Goal: Task Accomplishment & Management: Complete application form

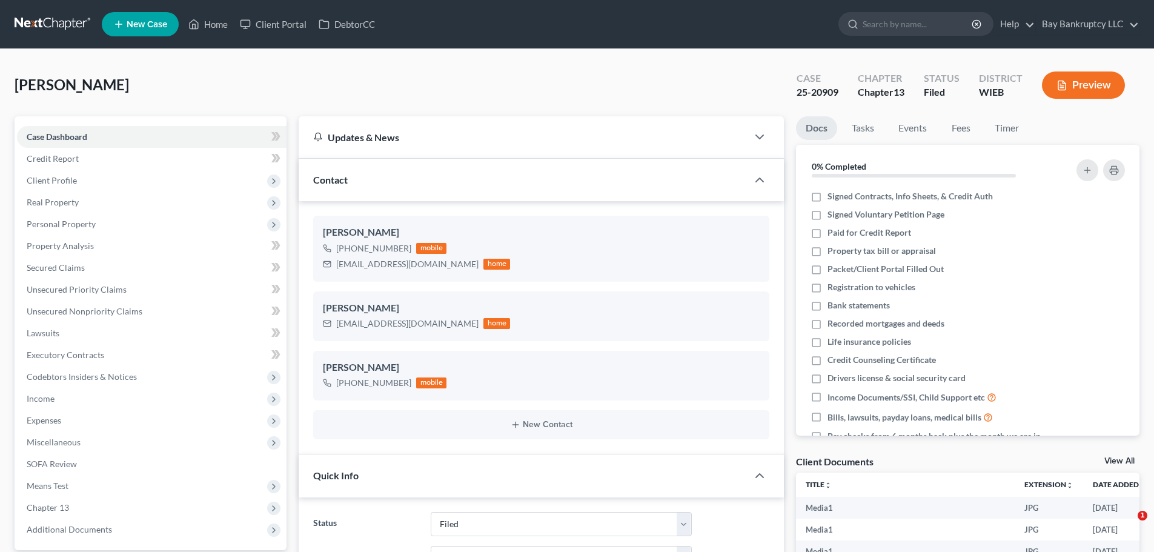
select select "2"
select select "1"
select select "0"
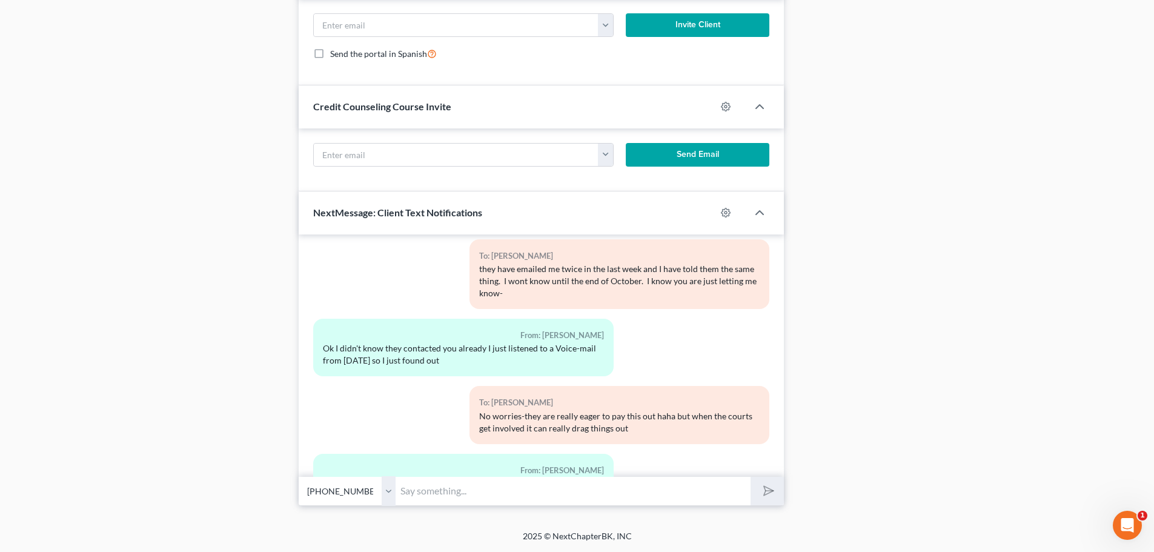
click at [464, 494] on input "text" at bounding box center [572, 491] width 355 height 30
type input "Your very welcome!"
click at [776, 486] on button "submit" at bounding box center [766, 491] width 33 height 28
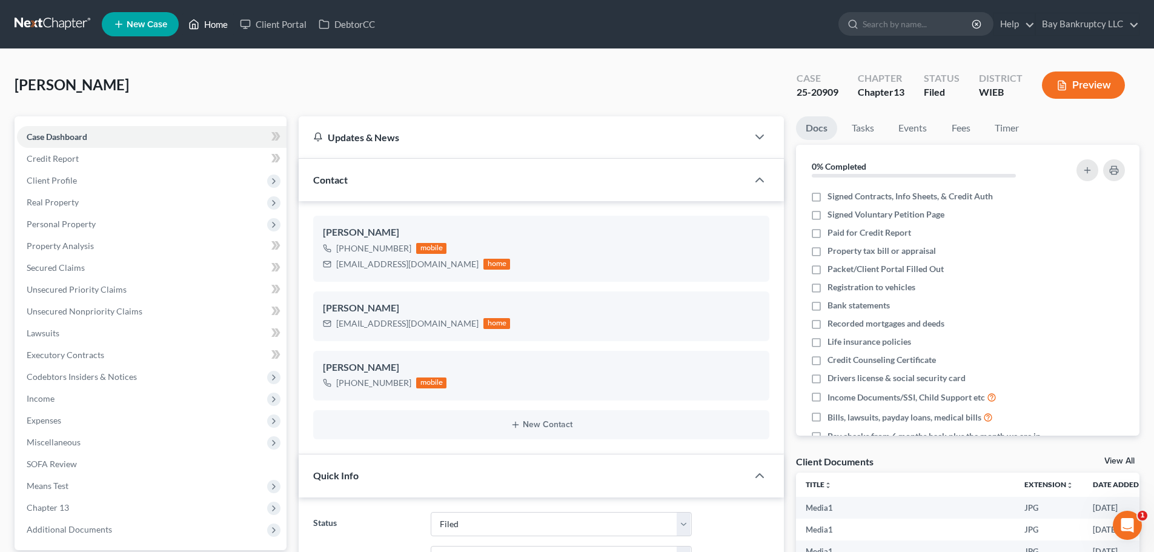
drag, startPoint x: 213, startPoint y: 23, endPoint x: 256, endPoint y: 92, distance: 81.3
click at [213, 23] on link "Home" at bounding box center [207, 24] width 51 height 22
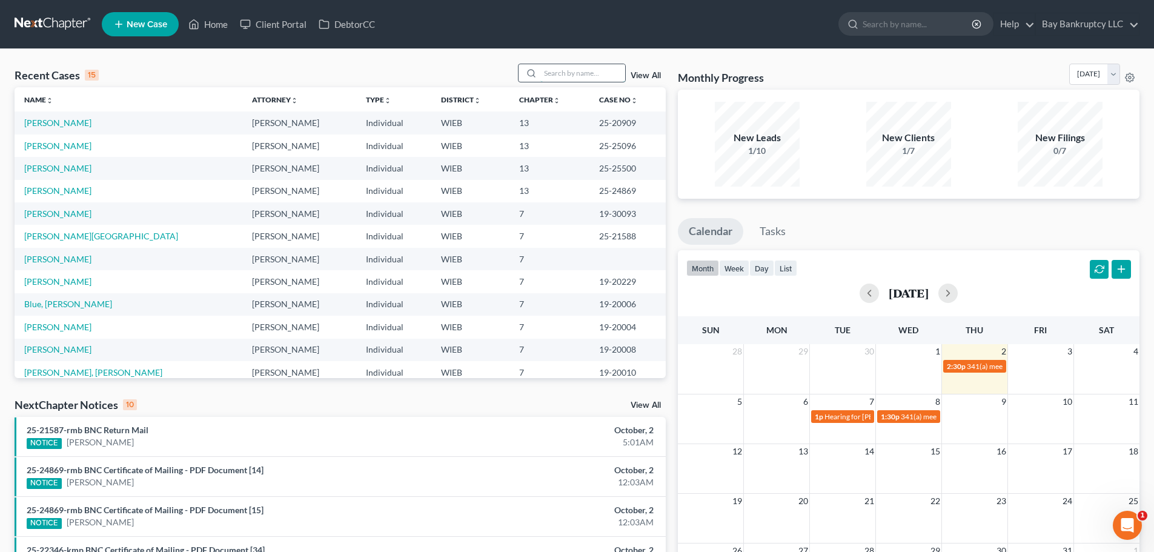
click at [581, 73] on input "search" at bounding box center [582, 73] width 85 height 18
type input "[PERSON_NAME]"
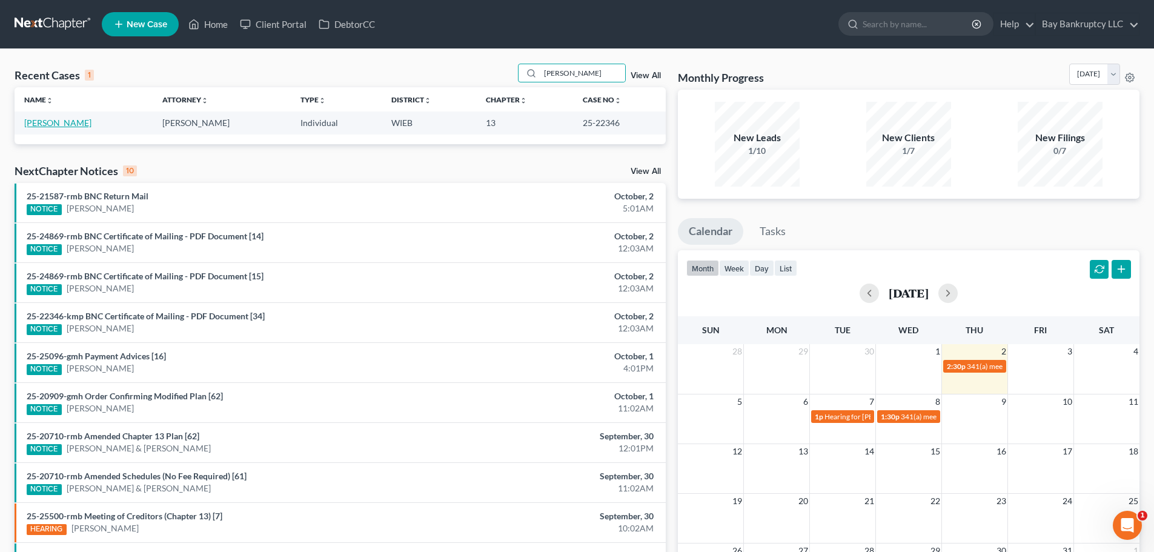
click at [70, 124] on link "[PERSON_NAME]" at bounding box center [57, 122] width 67 height 10
select select "1"
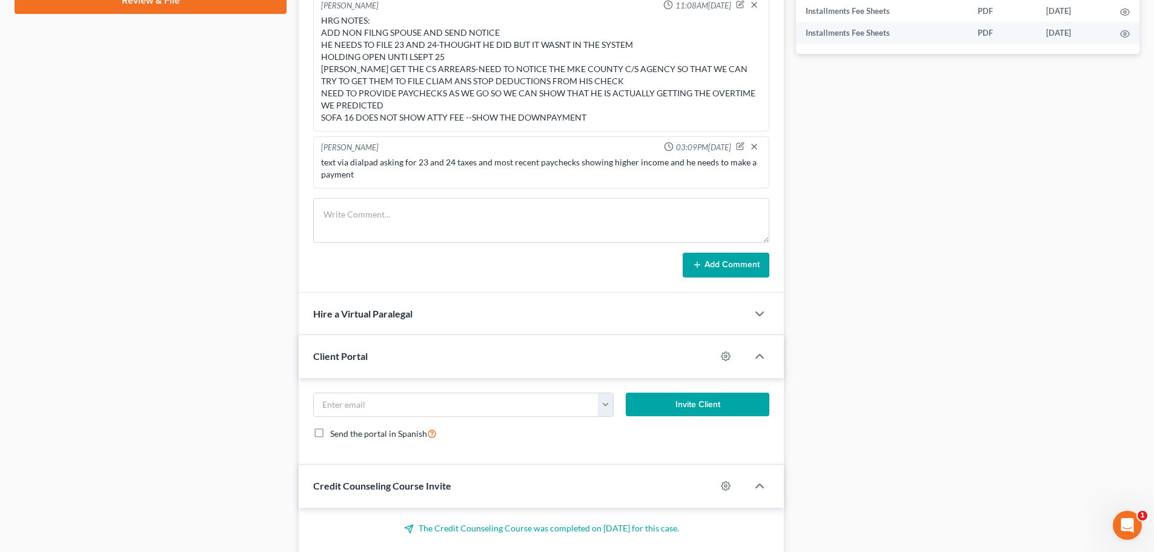
scroll to position [4695, 0]
click at [345, 208] on textarea at bounding box center [541, 220] width 456 height 45
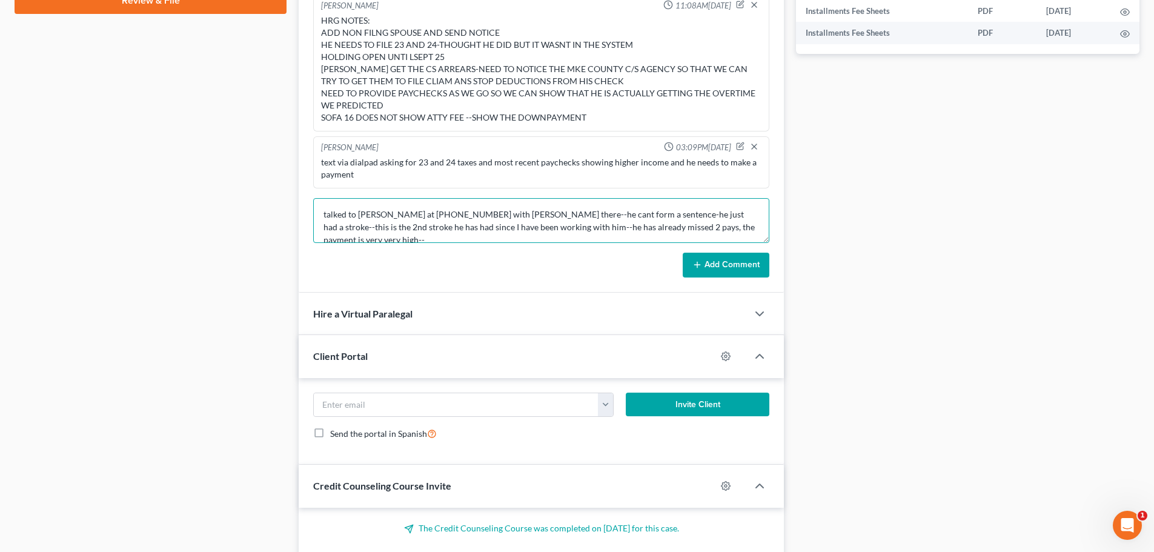
click at [749, 226] on textarea "talked to [PERSON_NAME] at [PHONE_NUMBER] with [PERSON_NAME] there--he cant for…" at bounding box center [541, 220] width 456 height 45
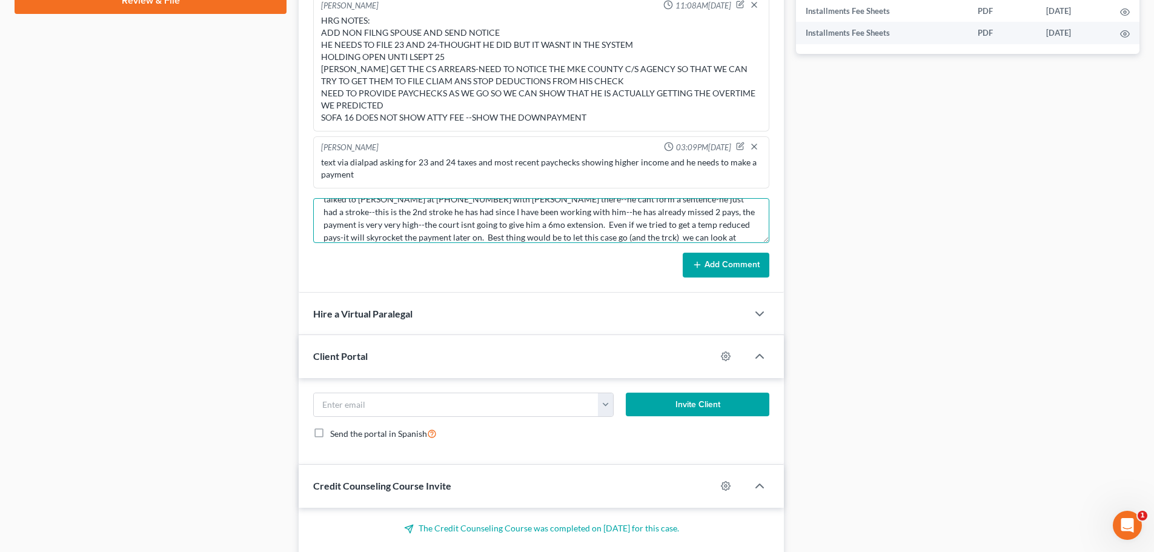
scroll to position [28, 0]
click at [584, 227] on textarea "talked to [PERSON_NAME] at [PHONE_NUMBER] with [PERSON_NAME] there--he cant for…" at bounding box center [541, 220] width 456 height 45
click at [446, 241] on textarea "talked to [PERSON_NAME] at [PHONE_NUMBER] with [PERSON_NAME] there--he cant for…" at bounding box center [541, 220] width 456 height 45
type textarea "talked to [PERSON_NAME] at [PHONE_NUMBER] with [PERSON_NAME] there--he cant for…"
click at [741, 255] on button "Add Comment" at bounding box center [726, 265] width 87 height 25
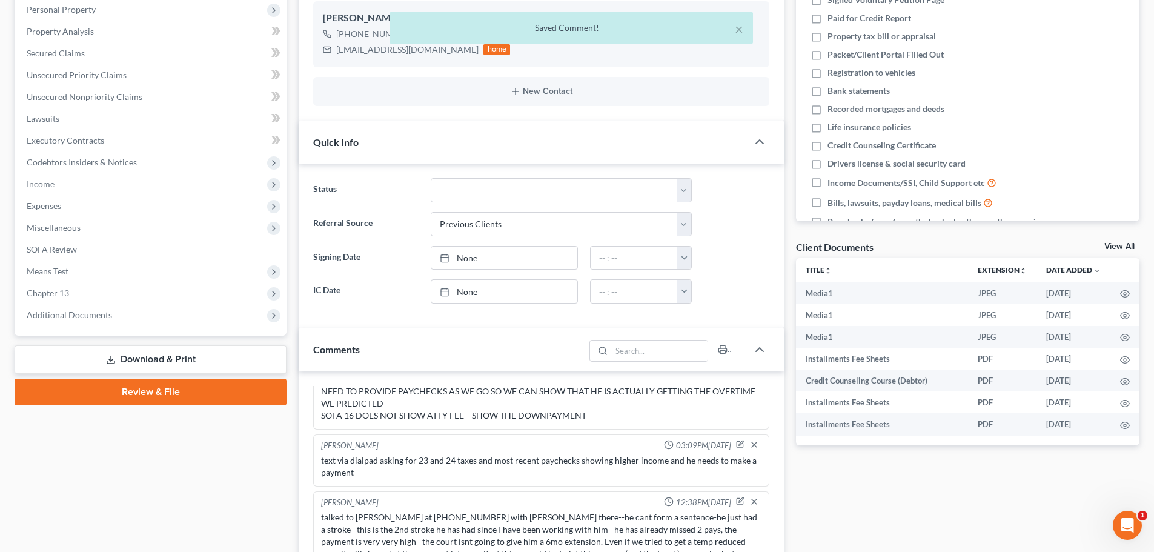
scroll to position [0, 0]
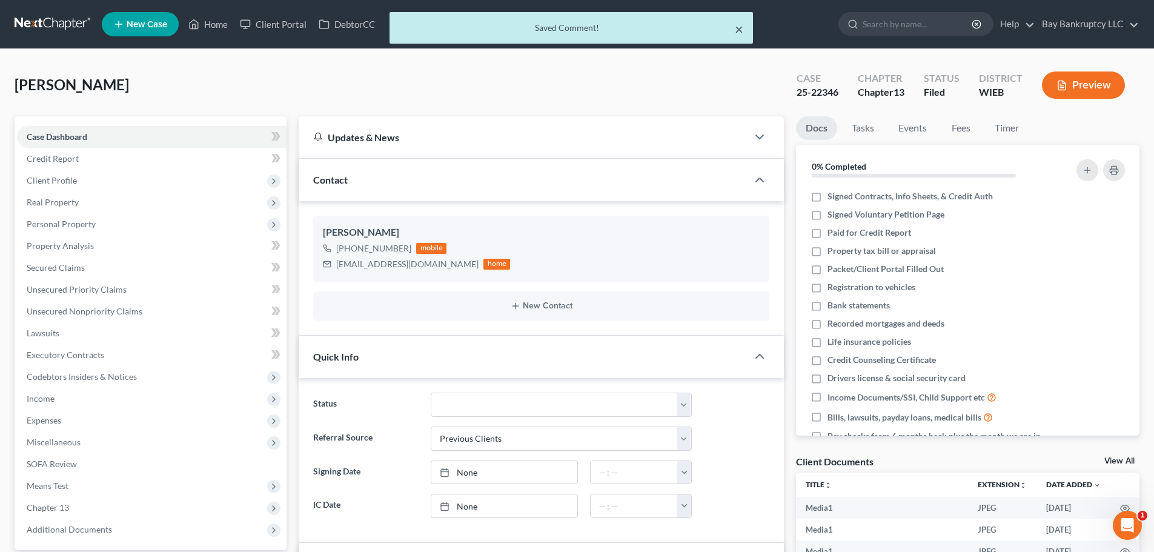
drag, startPoint x: 743, startPoint y: 31, endPoint x: 352, endPoint y: 61, distance: 391.8
click at [743, 31] on button "×" at bounding box center [739, 29] width 8 height 15
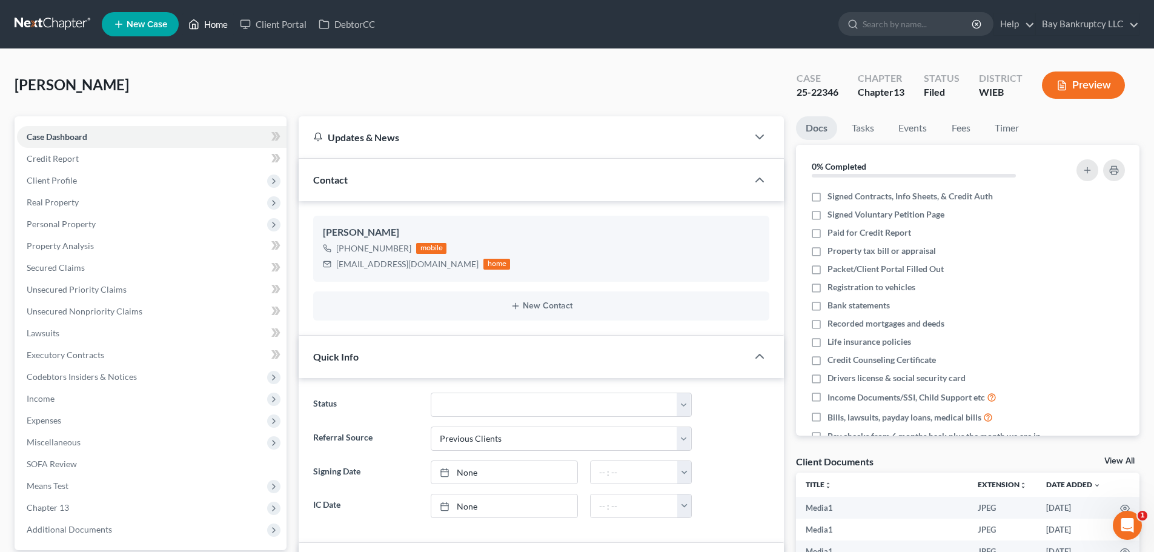
click at [217, 26] on link "Home" at bounding box center [207, 24] width 51 height 22
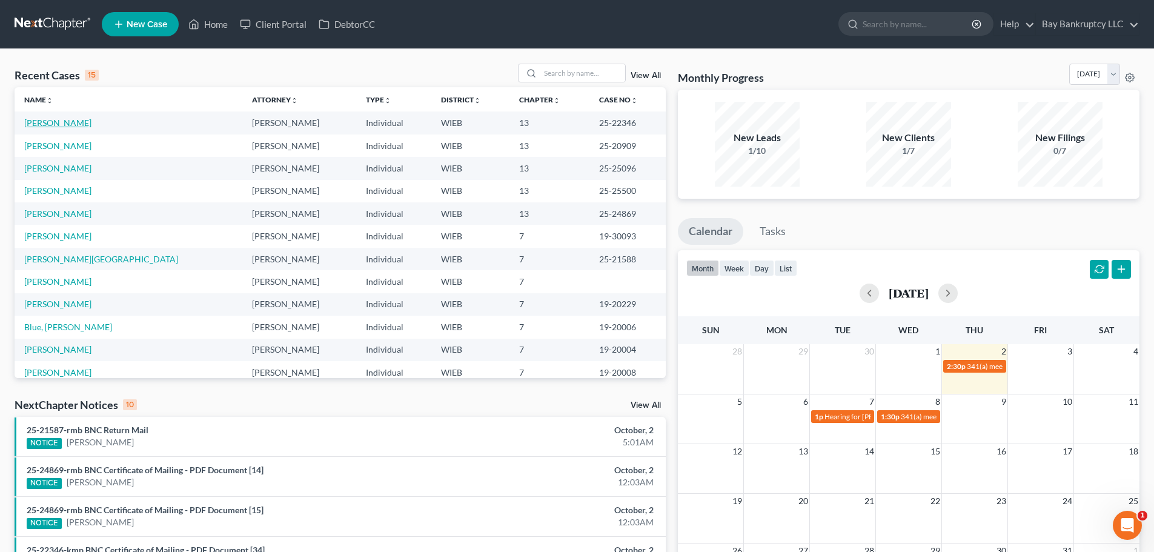
click at [59, 120] on link "[PERSON_NAME]" at bounding box center [57, 122] width 67 height 10
select select "1"
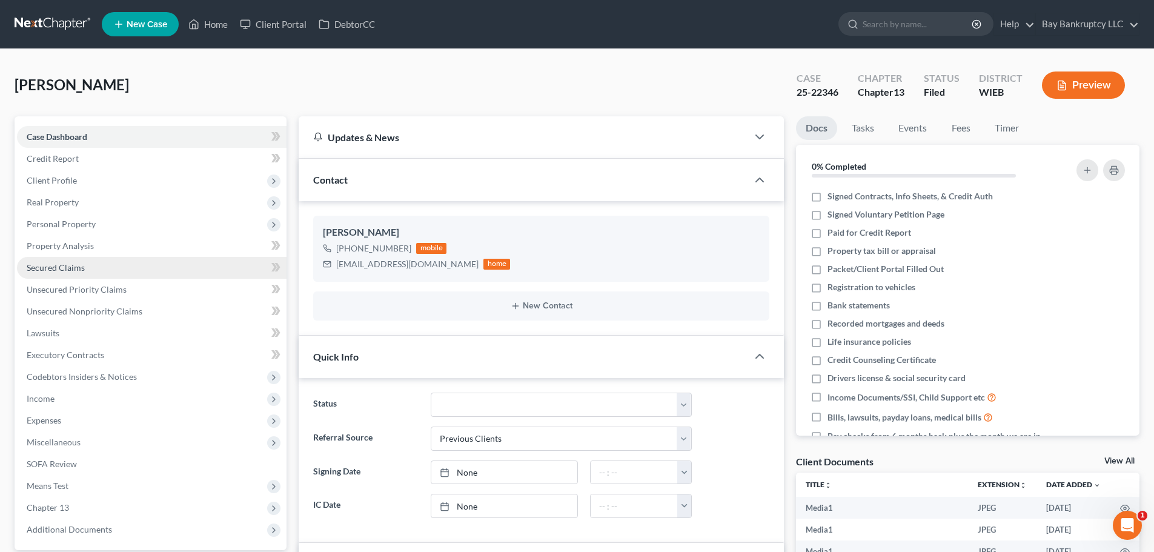
scroll to position [4695, 0]
click at [68, 274] on link "Secured Claims" at bounding box center [152, 268] width 270 height 22
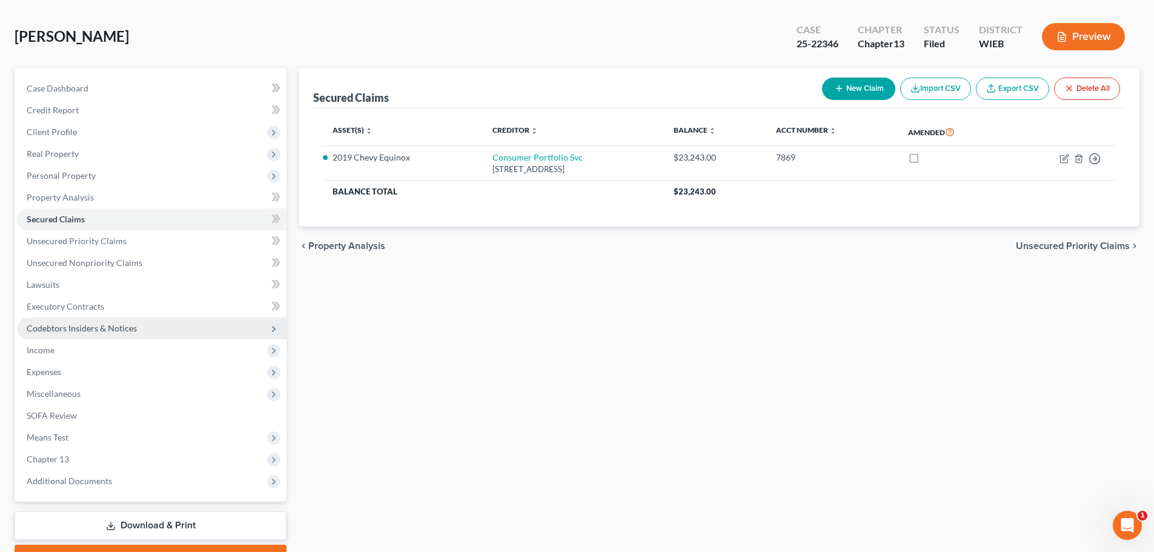
scroll to position [114, 0]
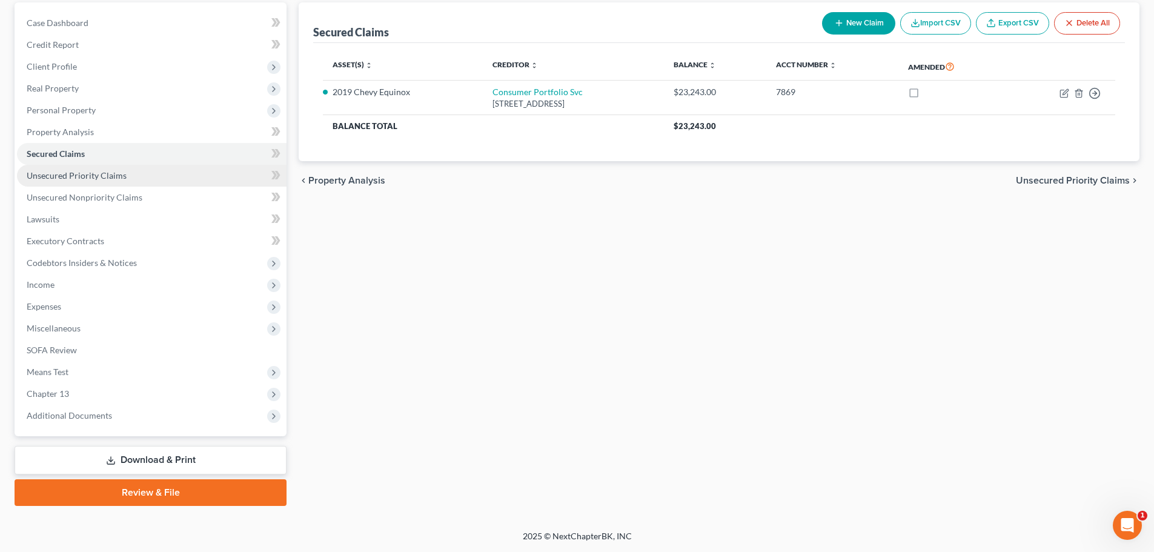
click at [88, 174] on span "Unsecured Priority Claims" at bounding box center [77, 175] width 100 height 10
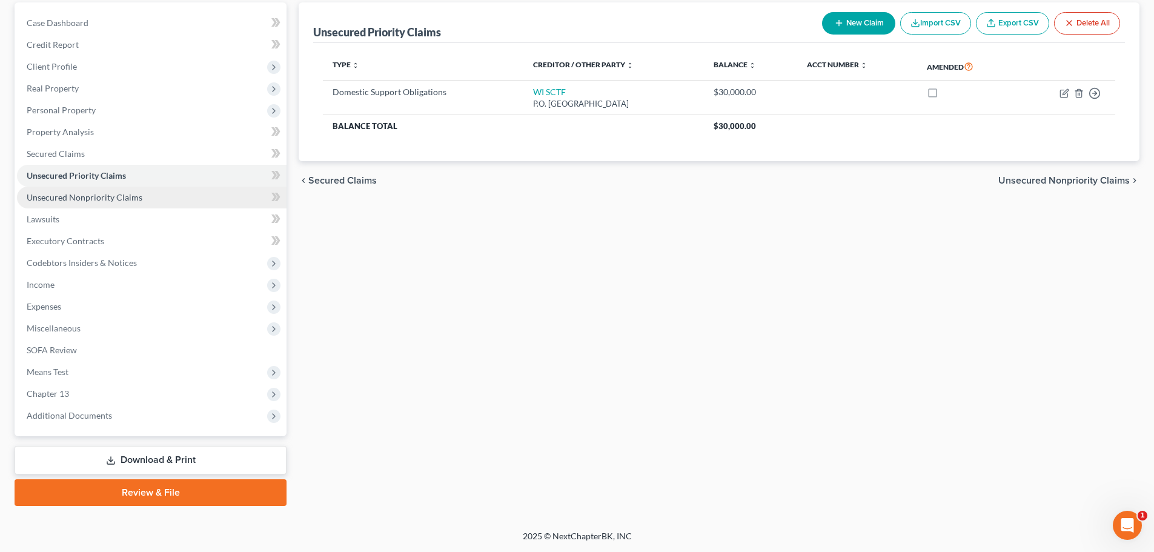
click at [119, 200] on span "Unsecured Nonpriority Claims" at bounding box center [85, 197] width 116 height 10
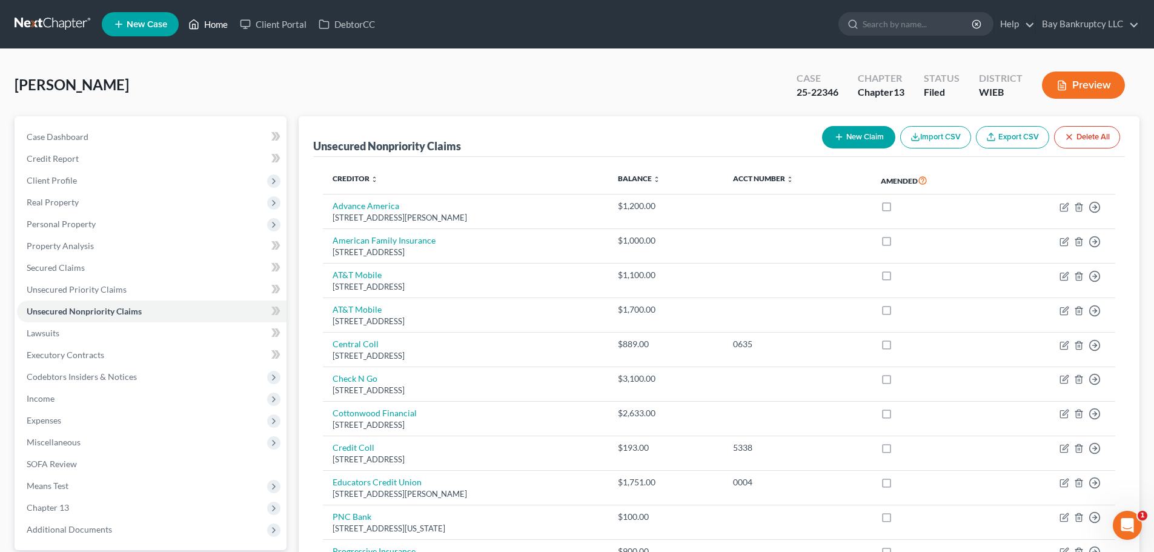
click at [211, 25] on link "Home" at bounding box center [207, 24] width 51 height 22
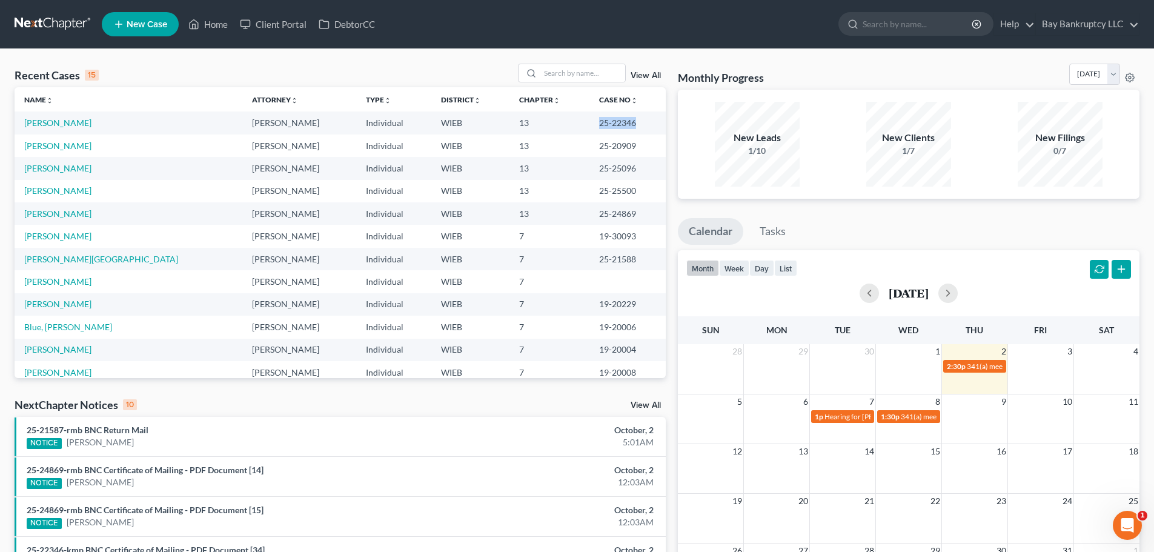
drag, startPoint x: 568, startPoint y: 125, endPoint x: 609, endPoint y: 129, distance: 40.7
click at [609, 129] on td "25-22346" at bounding box center [627, 122] width 76 height 22
copy td "25-22346"
click at [68, 117] on link "[PERSON_NAME]" at bounding box center [57, 122] width 67 height 10
select select "2"
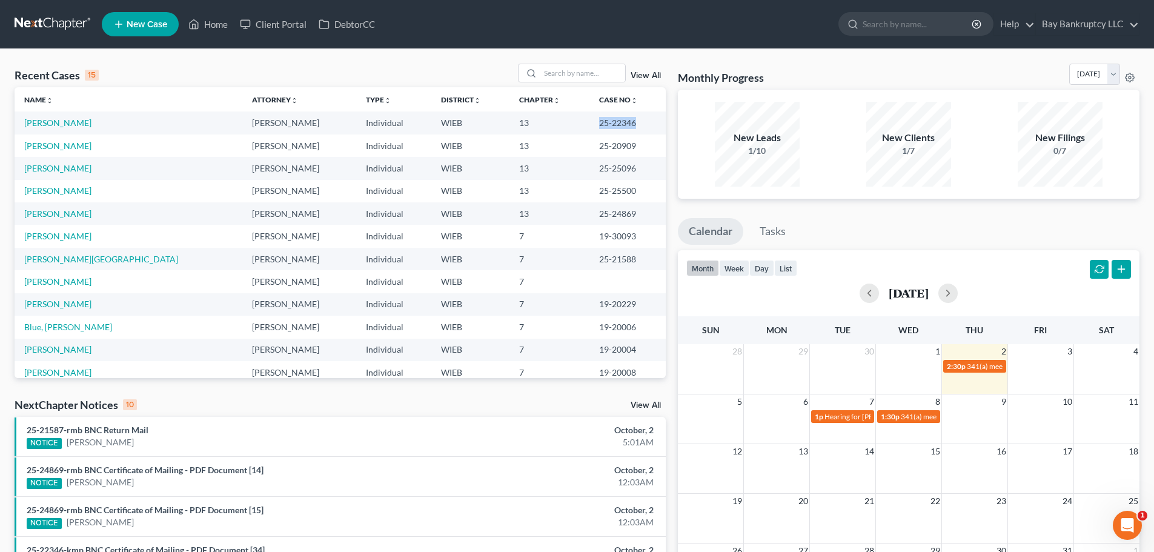
select select "1"
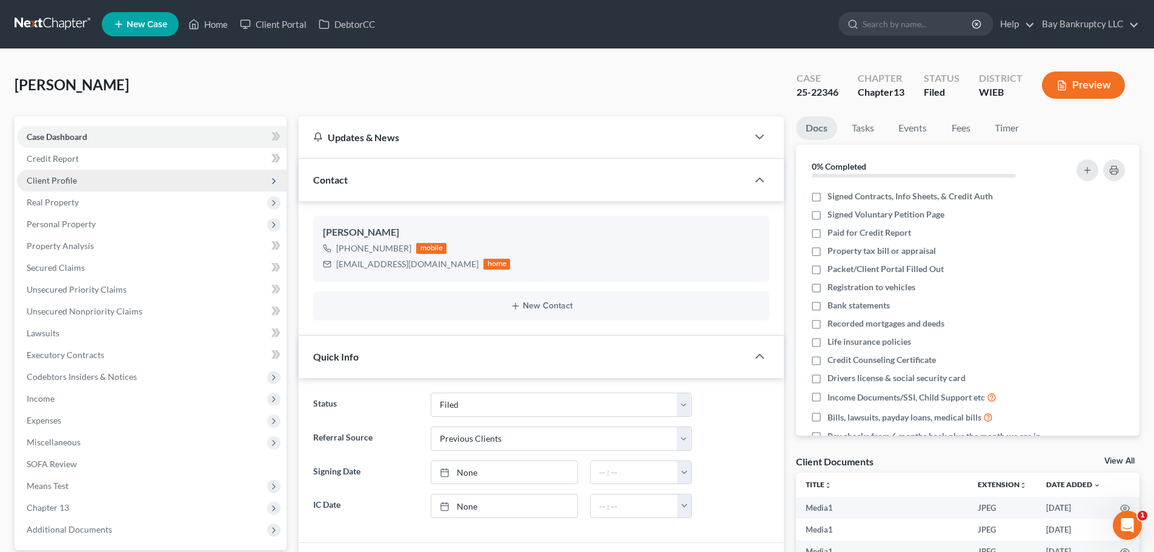
click at [69, 183] on span "Client Profile" at bounding box center [52, 180] width 50 height 10
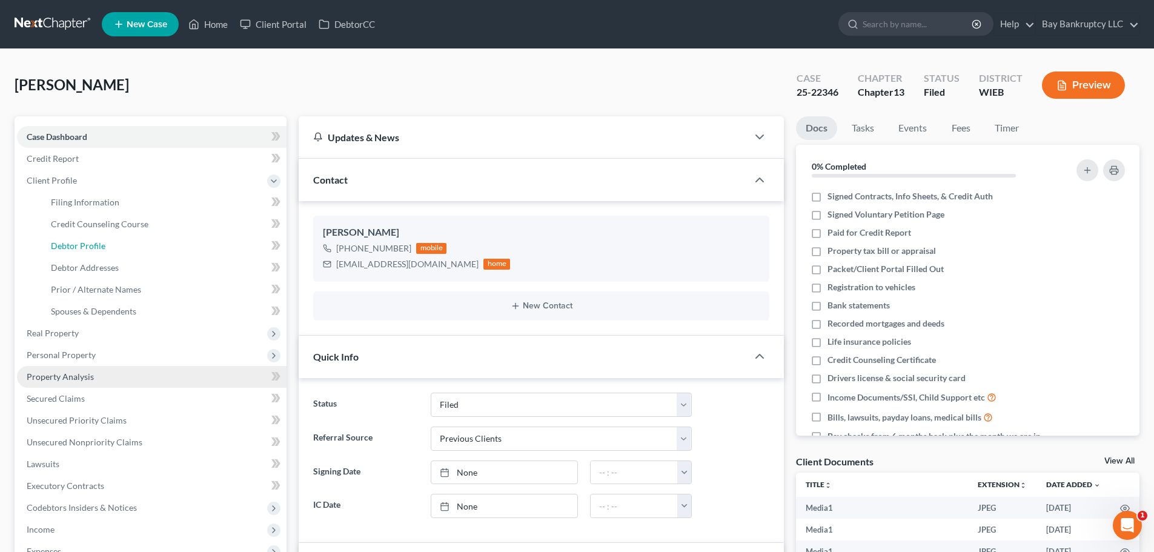
click at [90, 238] on link "Debtor Profile" at bounding box center [163, 246] width 245 height 22
select select "1"
select select "0"
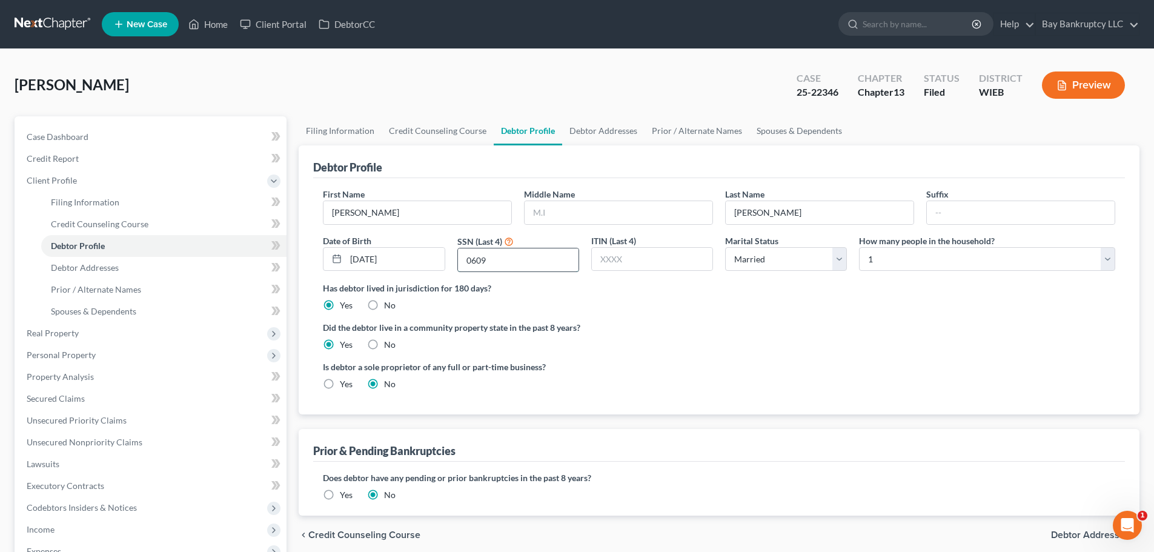
drag, startPoint x: 484, startPoint y: 262, endPoint x: 457, endPoint y: 262, distance: 26.6
click at [458, 262] on input "0609" at bounding box center [518, 259] width 121 height 23
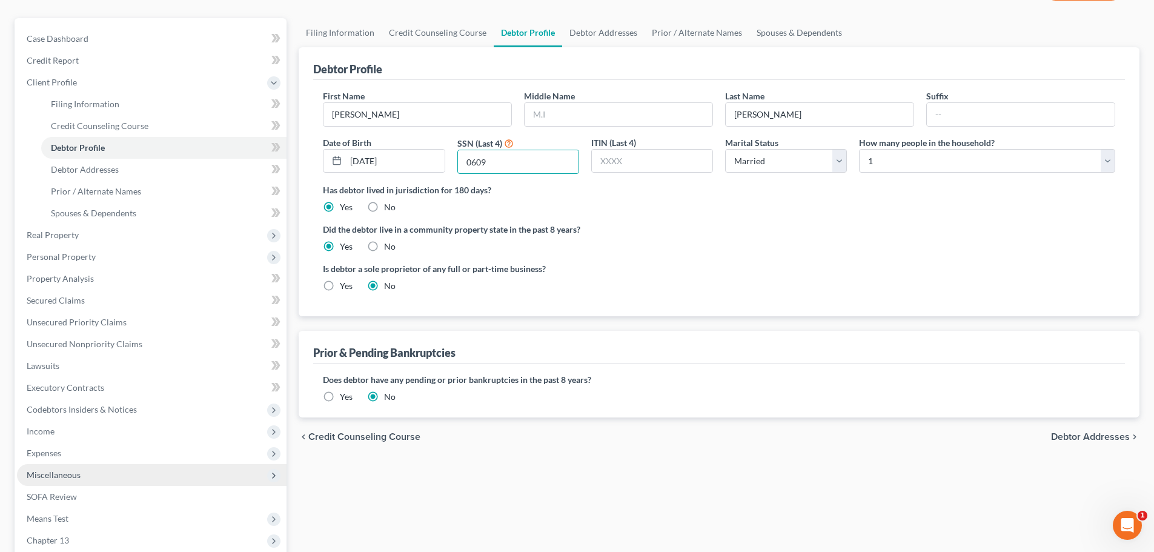
scroll to position [245, 0]
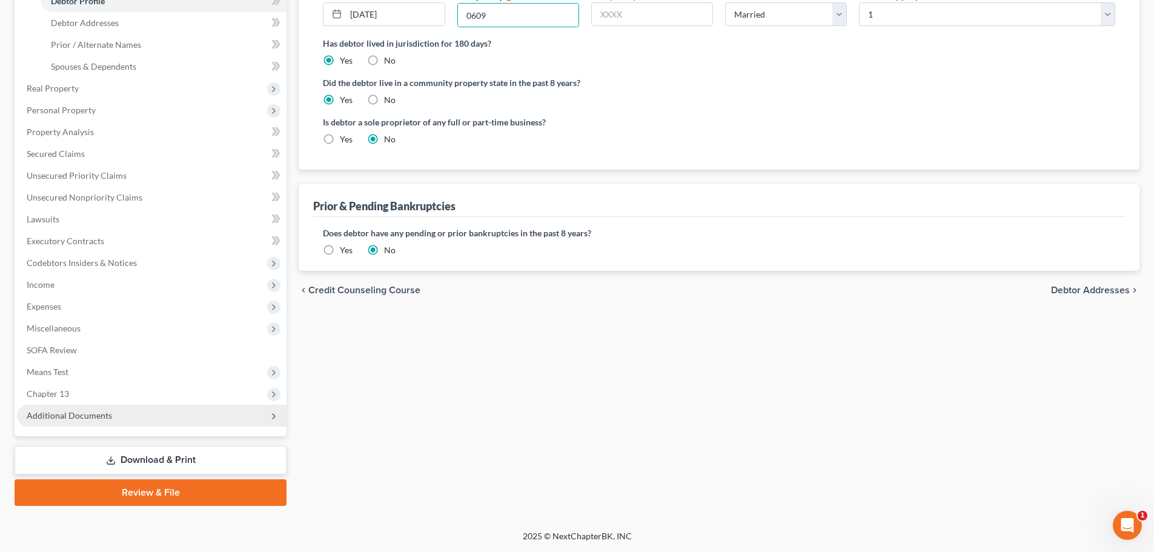
click at [103, 411] on span "Additional Documents" at bounding box center [69, 415] width 85 height 10
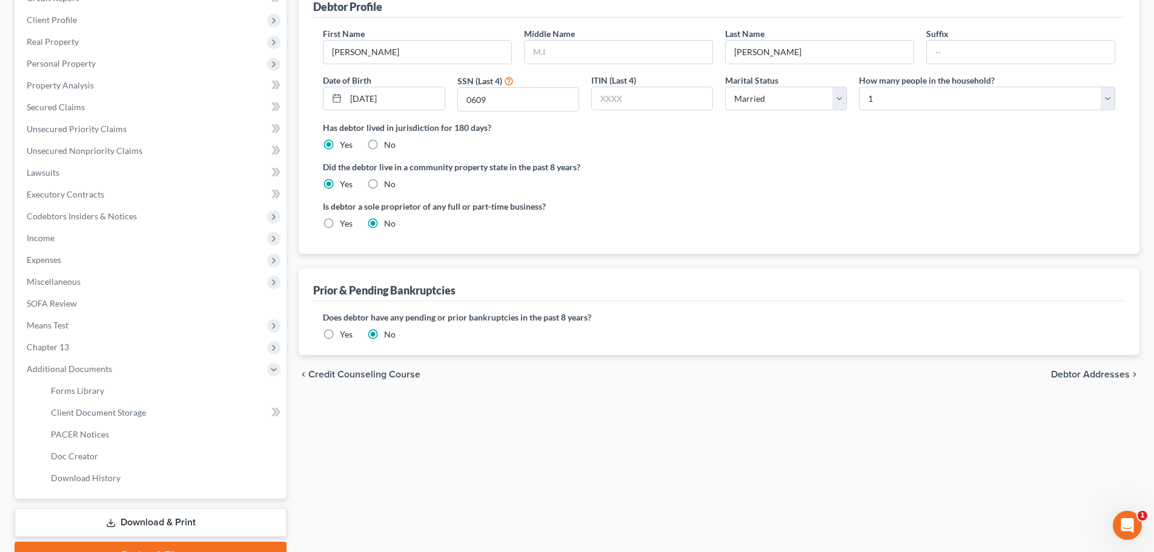
scroll to position [223, 0]
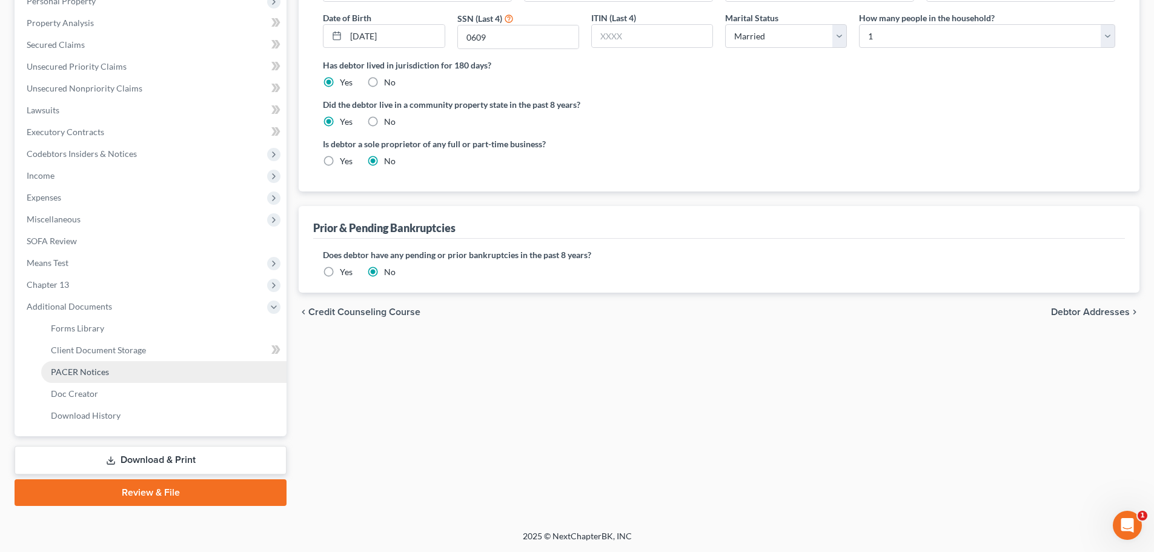
click at [73, 367] on span "PACER Notices" at bounding box center [80, 371] width 58 height 10
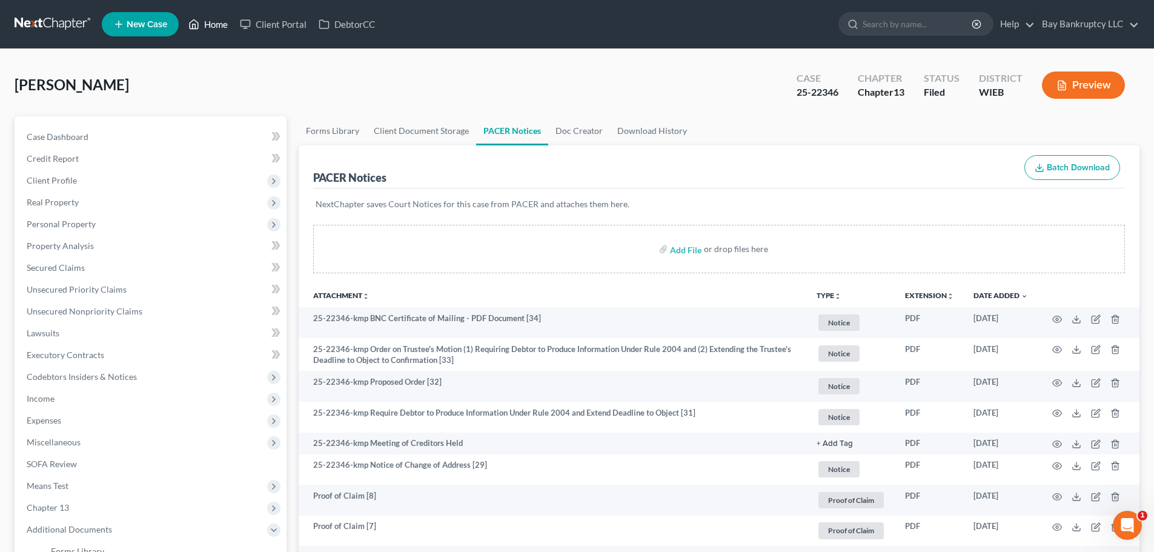
drag, startPoint x: 218, startPoint y: 26, endPoint x: 265, endPoint y: 95, distance: 83.3
click at [218, 26] on link "Home" at bounding box center [207, 24] width 51 height 22
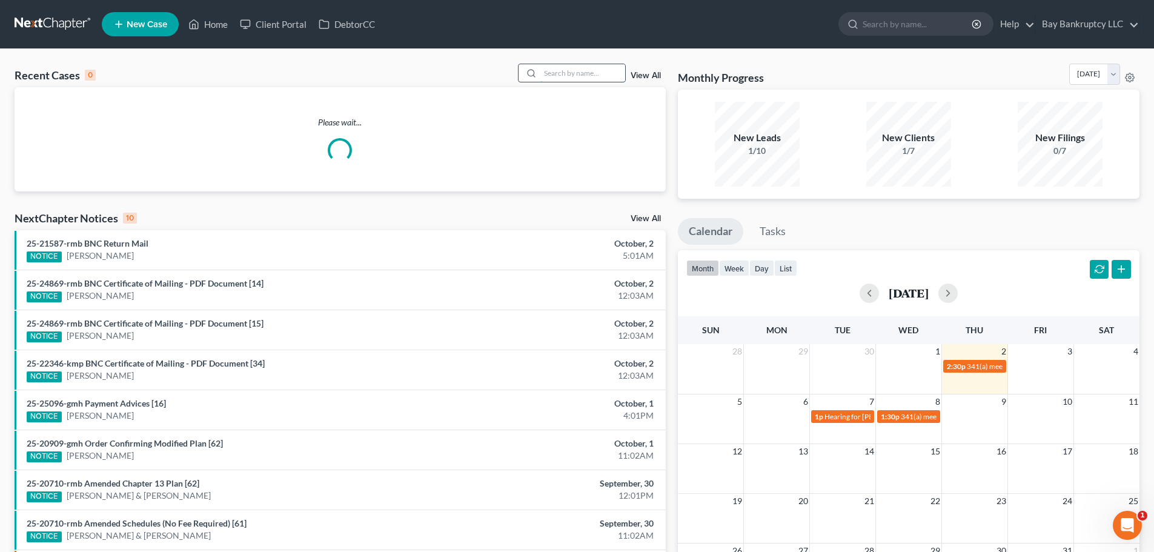
click at [609, 76] on input "search" at bounding box center [582, 73] width 85 height 18
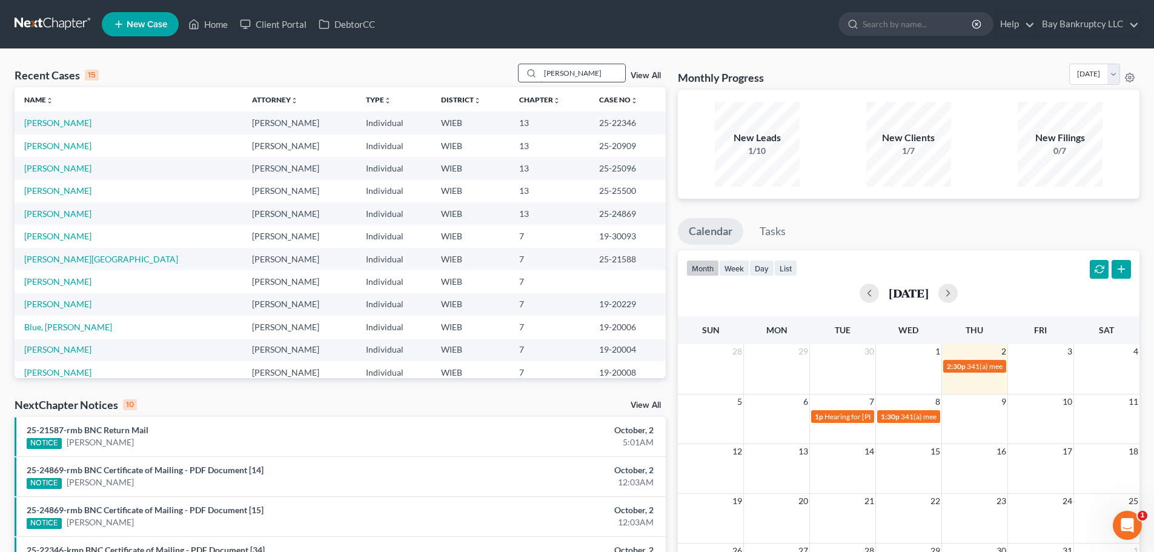
type input "[PERSON_NAME]"
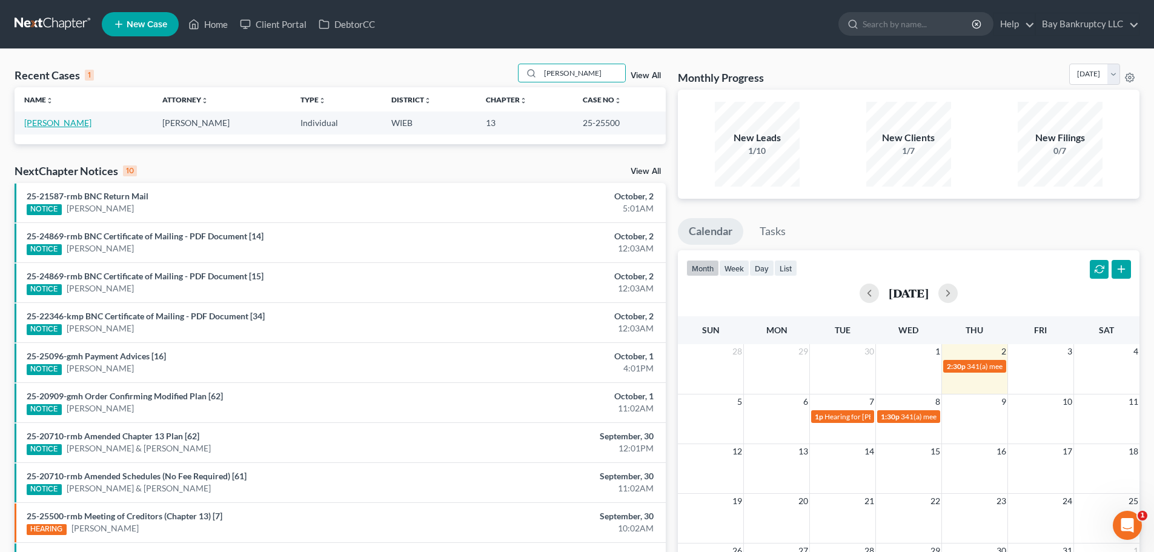
click at [51, 119] on link "[PERSON_NAME]" at bounding box center [57, 122] width 67 height 10
select select "2"
select select "0"
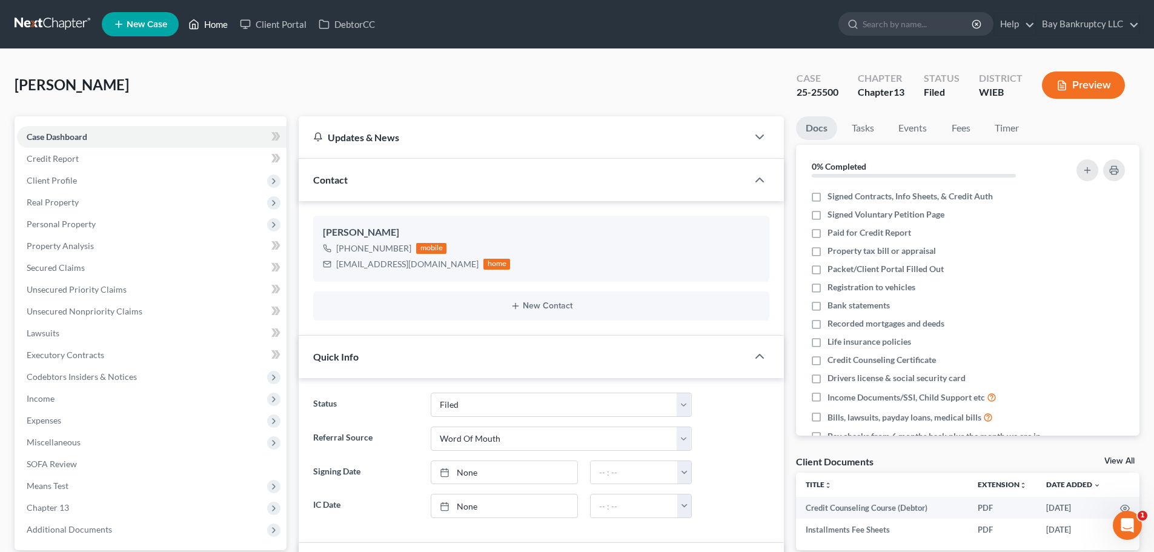
drag, startPoint x: 212, startPoint y: 30, endPoint x: 128, endPoint y: 22, distance: 83.9
click at [212, 30] on link "Home" at bounding box center [207, 24] width 51 height 22
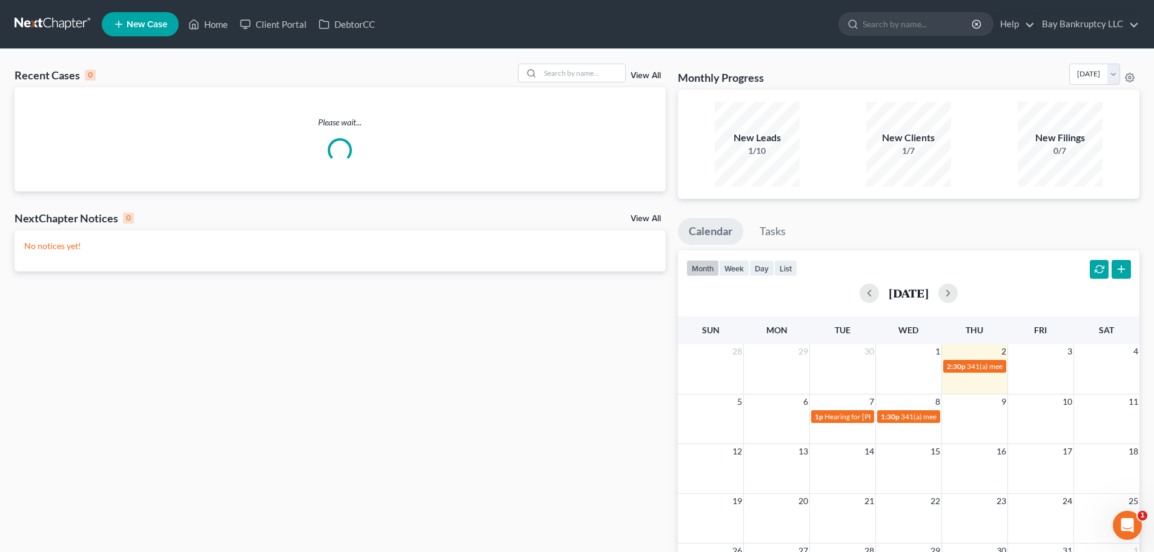
click at [128, 22] on span "New Case" at bounding box center [147, 24] width 41 height 9
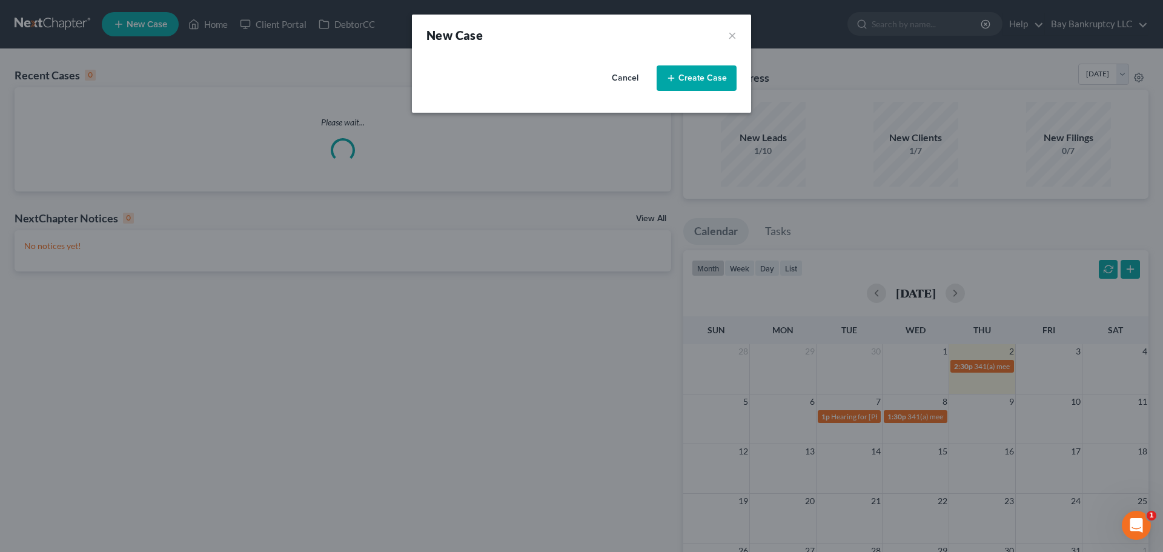
select select "90"
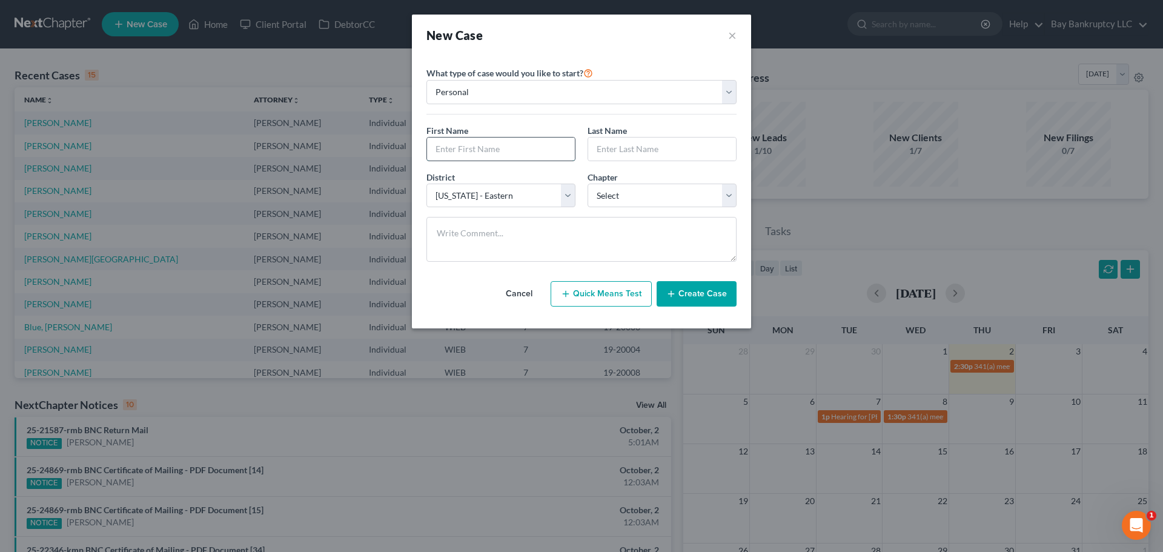
click at [478, 156] on input "text" at bounding box center [501, 148] width 148 height 23
type input "[PERSON_NAME]"
click at [660, 152] on input "text" at bounding box center [662, 148] width 148 height 23
type input "Hunter"
click at [641, 196] on select "Select 7 11 12 13" at bounding box center [661, 196] width 149 height 24
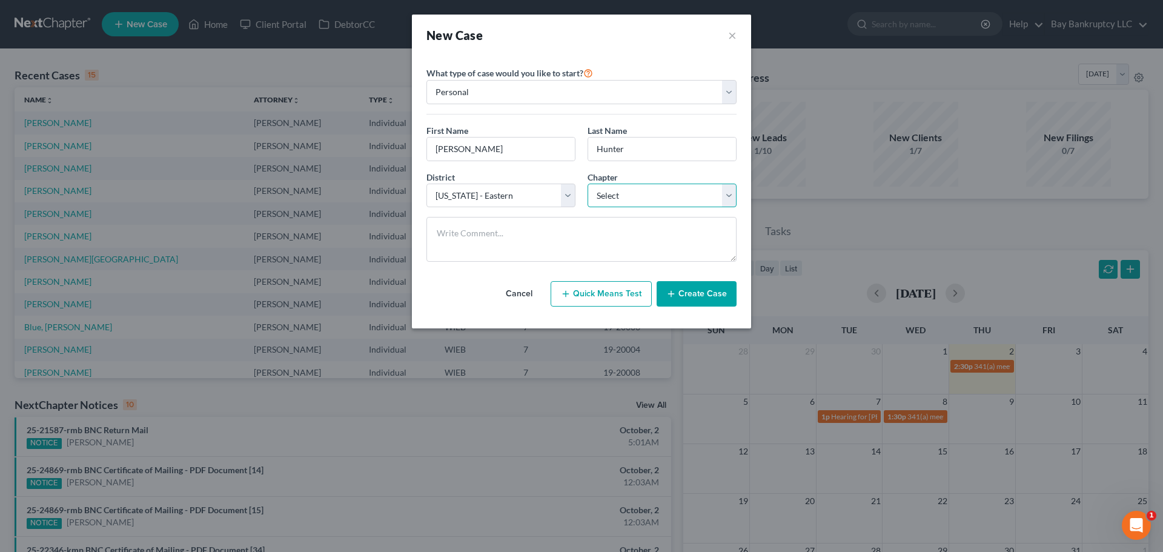
select select "0"
click at [587, 184] on select "Select 7 11 12 13" at bounding box center [661, 196] width 149 height 24
click at [692, 297] on button "Create Case" at bounding box center [697, 293] width 80 height 25
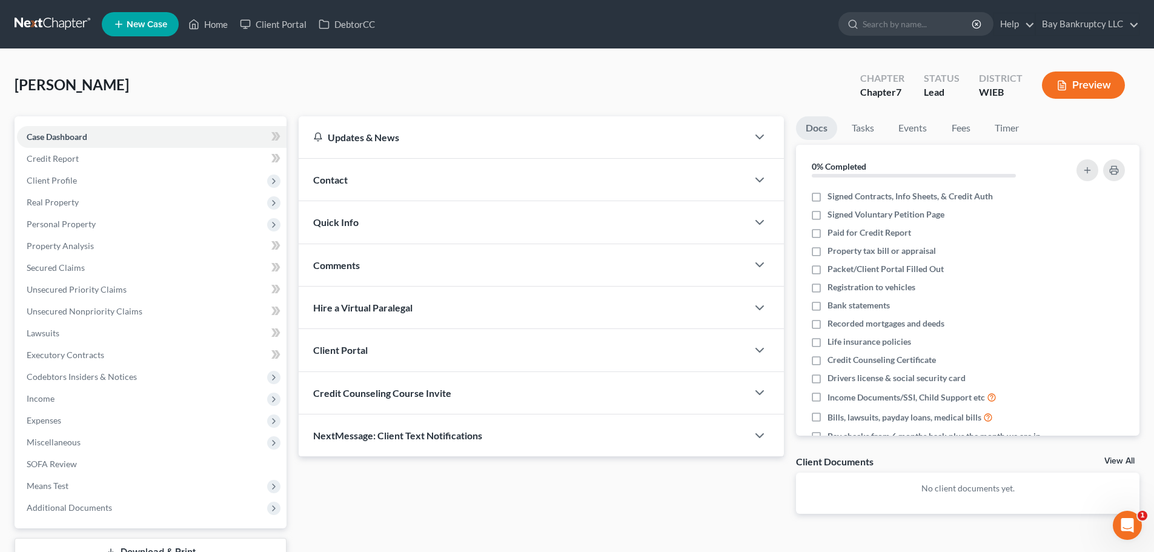
click at [442, 188] on div "Contact" at bounding box center [523, 180] width 449 height 42
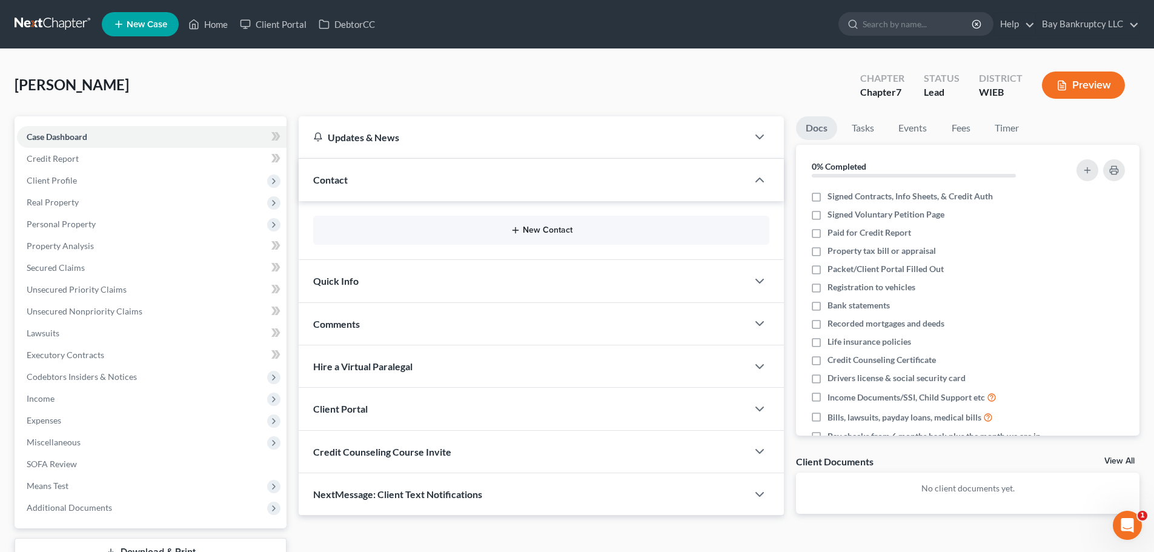
click at [535, 227] on button "New Contact" at bounding box center [541, 230] width 437 height 10
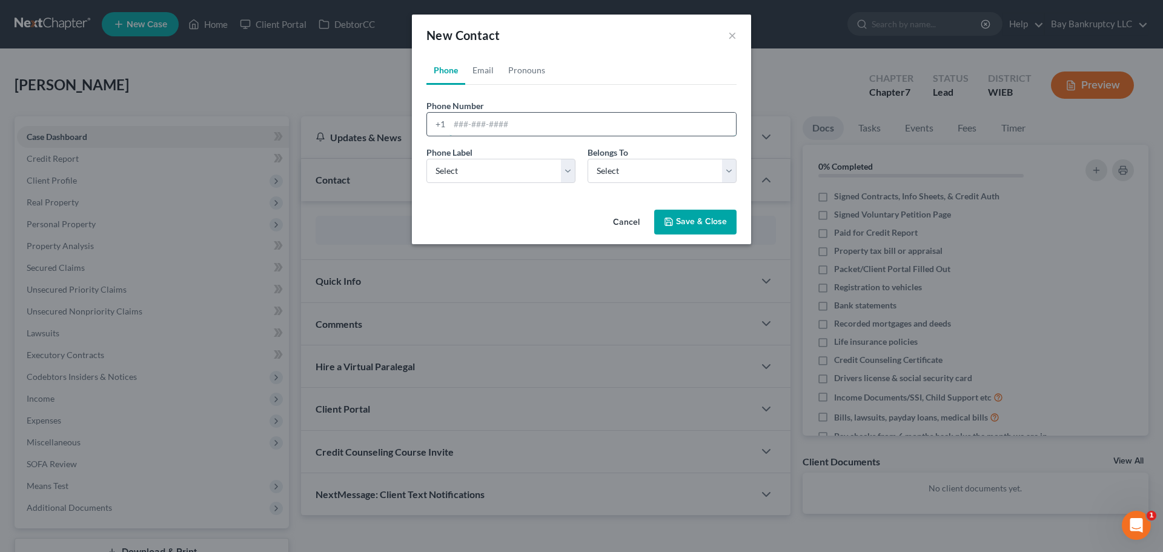
click at [460, 123] on input "tel" at bounding box center [592, 124] width 286 height 23
type input "[PHONE_NUMBER]"
drag, startPoint x: 467, startPoint y: 165, endPoint x: 465, endPoint y: 182, distance: 17.1
click at [467, 165] on select "Select Mobile Home Work Other" at bounding box center [500, 171] width 149 height 24
select select "0"
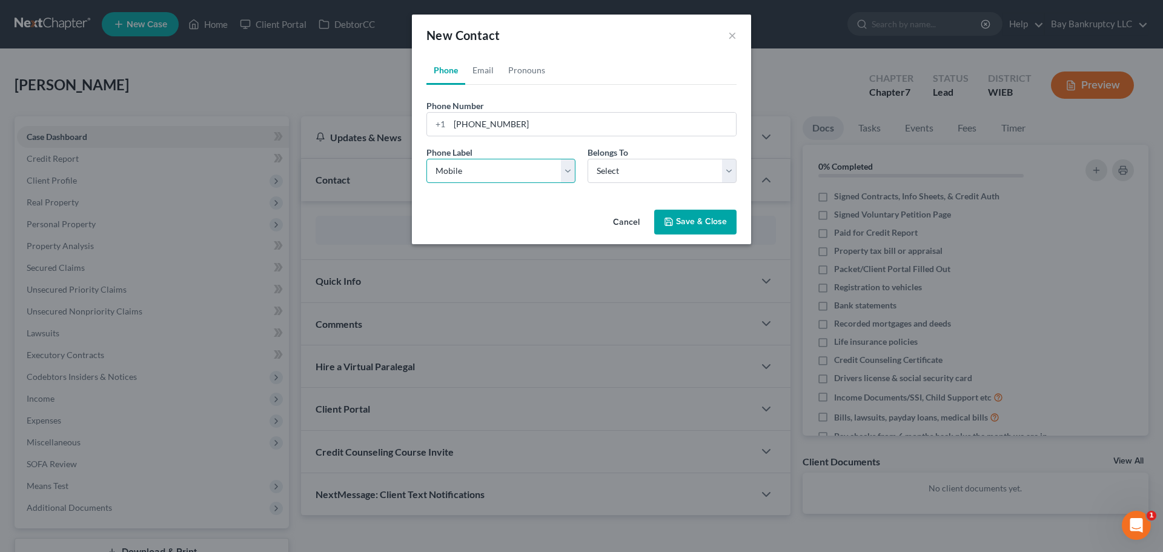
click at [426, 159] on select "Select Mobile Home Work Other" at bounding box center [500, 171] width 149 height 24
drag, startPoint x: 623, startPoint y: 171, endPoint x: 623, endPoint y: 179, distance: 7.3
click at [623, 171] on select "Select Client Other" at bounding box center [661, 171] width 149 height 24
select select "0"
click at [587, 159] on select "Select Client Other" at bounding box center [661, 171] width 149 height 24
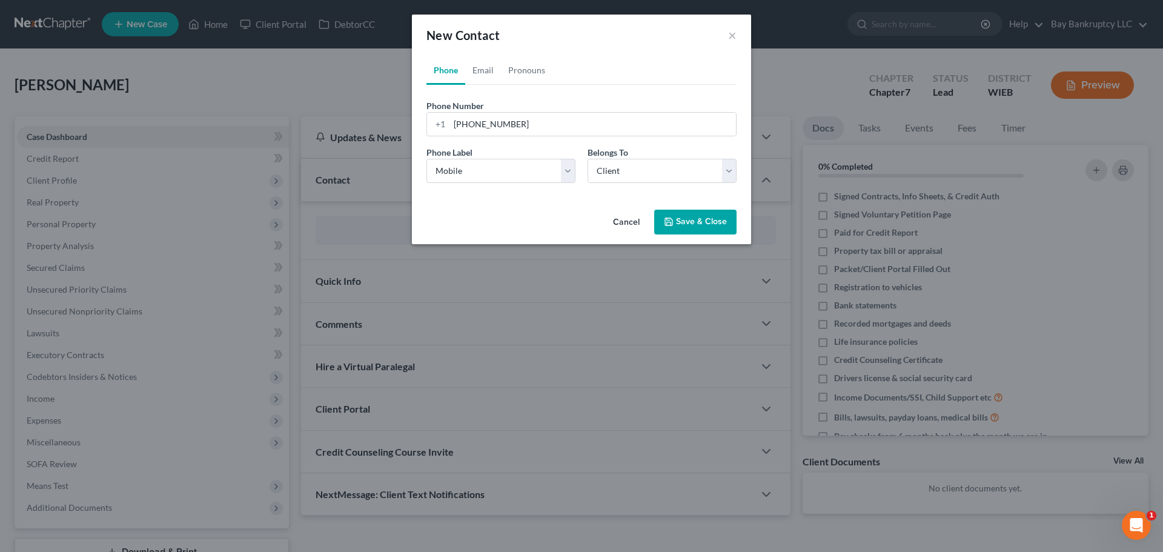
click at [706, 221] on button "Save & Close" at bounding box center [695, 222] width 82 height 25
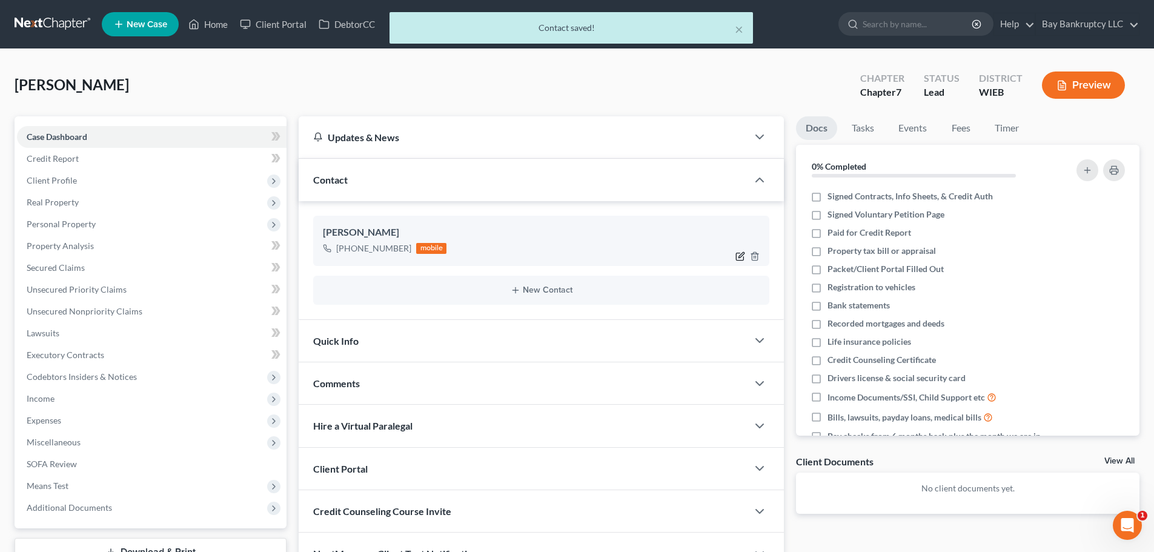
click at [737, 254] on icon "button" at bounding box center [740, 256] width 10 height 10
select select "0"
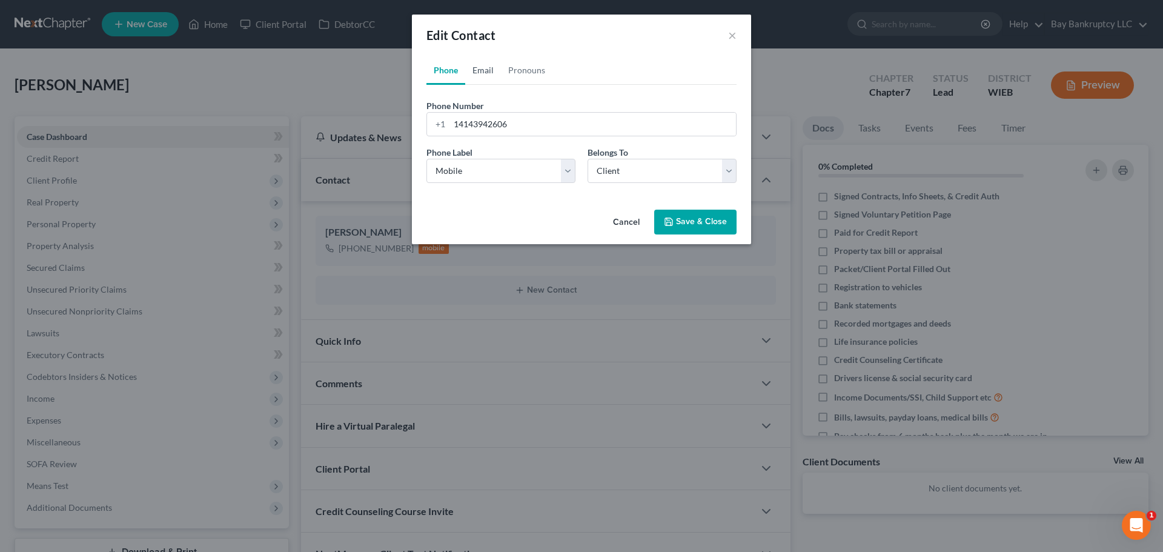
click at [481, 74] on link "Email" at bounding box center [483, 70] width 36 height 29
click at [482, 128] on input "email" at bounding box center [592, 124] width 286 height 23
type input "[EMAIL_ADDRESS][DOMAIN_NAME]"
click at [498, 178] on select "Select Home Work Other" at bounding box center [500, 171] width 149 height 24
select select "0"
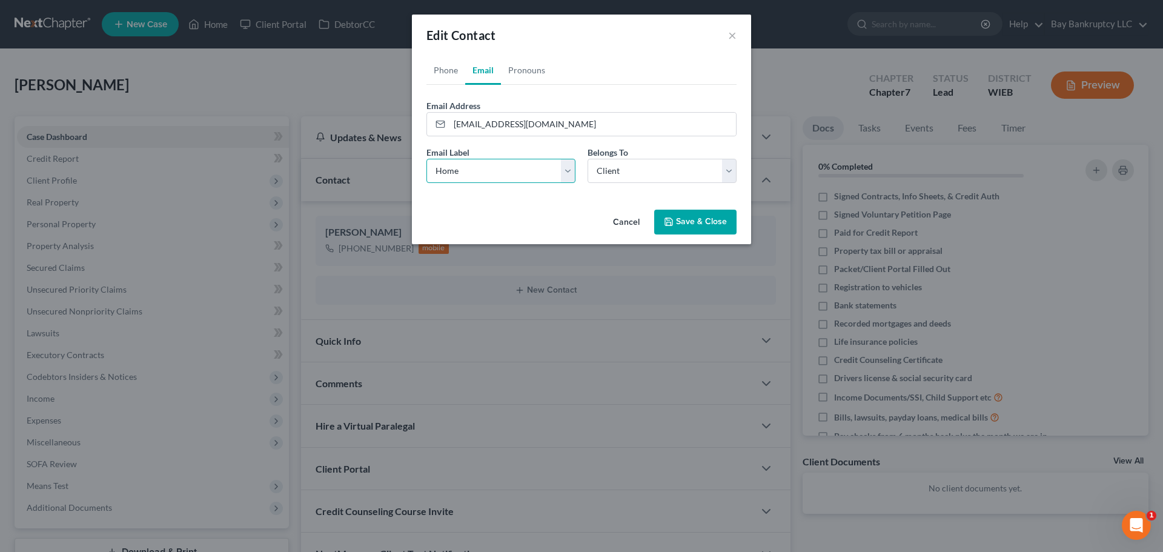
click at [426, 159] on select "Select Home Work Other" at bounding box center [500, 171] width 149 height 24
click at [683, 223] on button "Save & Close" at bounding box center [695, 222] width 82 height 25
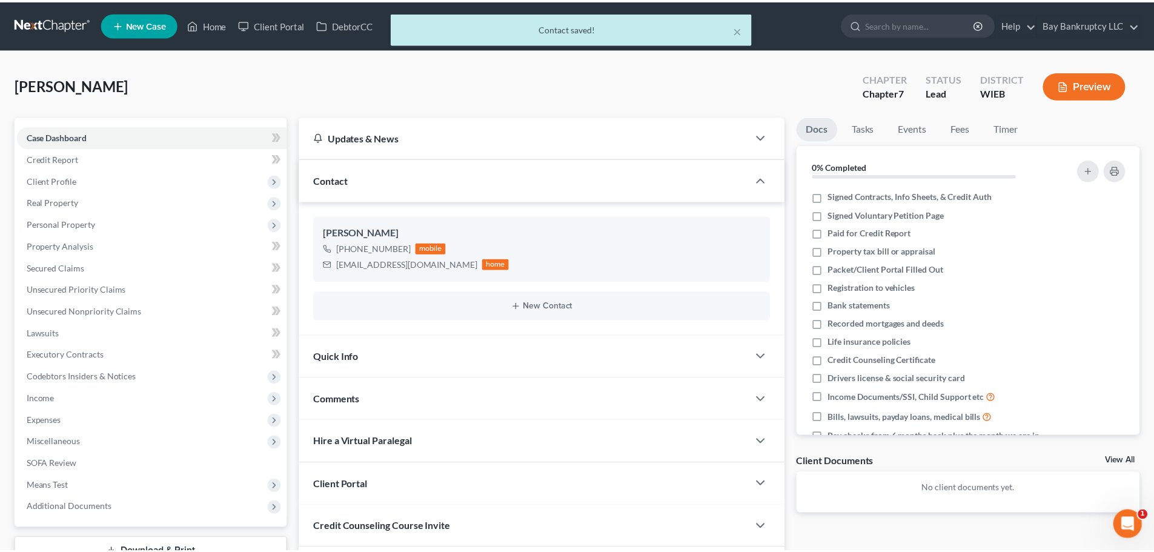
scroll to position [92, 0]
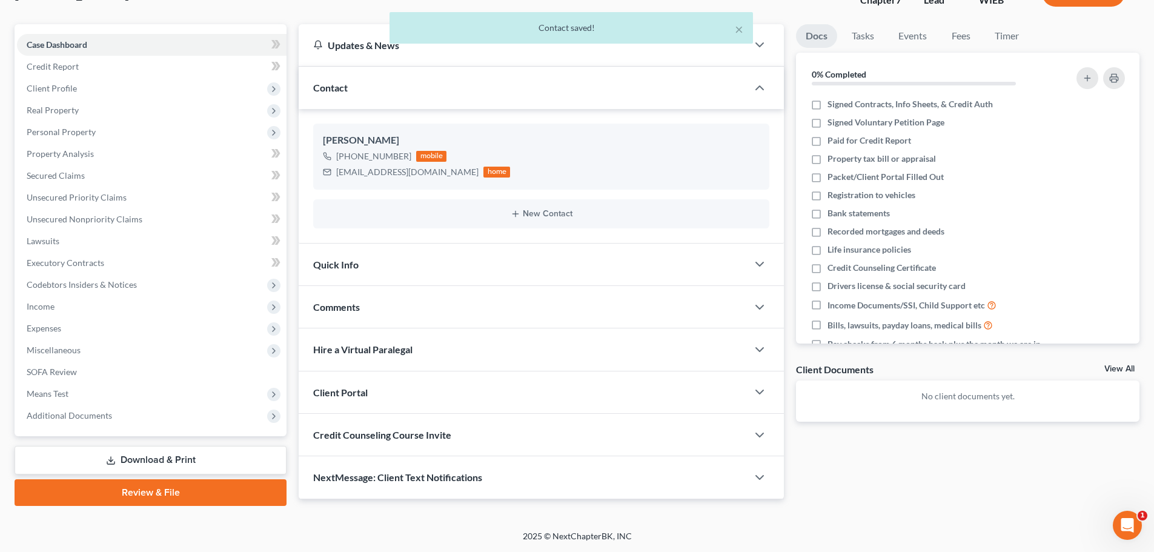
click at [372, 271] on div "Quick Info" at bounding box center [523, 264] width 449 height 42
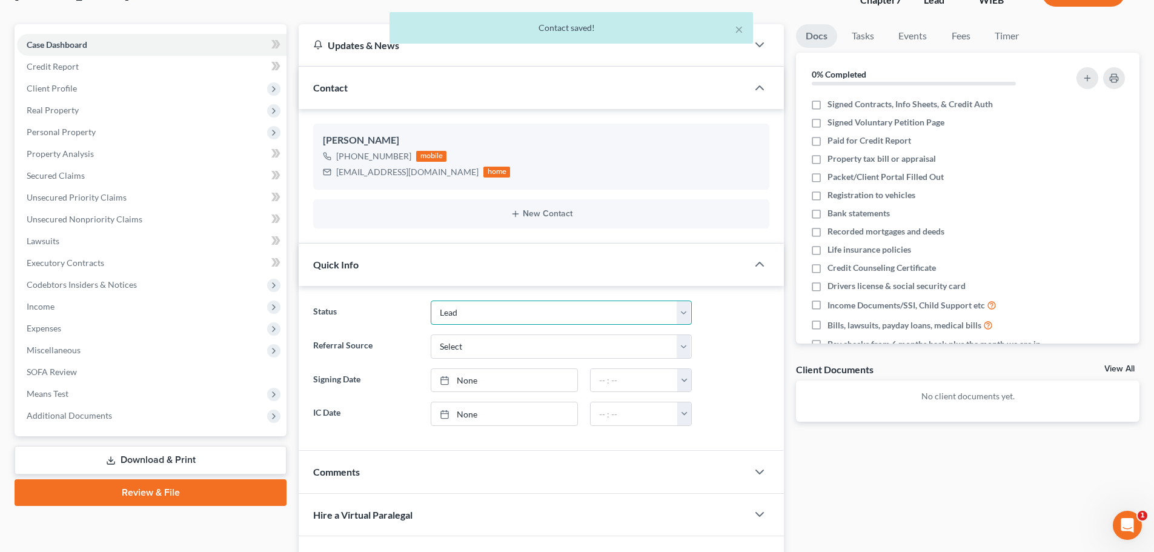
drag, startPoint x: 507, startPoint y: 306, endPoint x: 503, endPoint y: 324, distance: 18.1
click at [507, 306] on select "Discharged Dismissed Filed In Progress Lead Lost Lead Ready to File To Review" at bounding box center [561, 312] width 261 height 24
select select "3"
click at [431, 300] on select "Discharged Dismissed Filed In Progress Lead Lost Lead Ready to File To Review" at bounding box center [561, 312] width 261 height 24
click at [485, 344] on select "Select Word Of Mouth Previous Clients Direct Mail Website Google Search Modern …" at bounding box center [561, 346] width 261 height 24
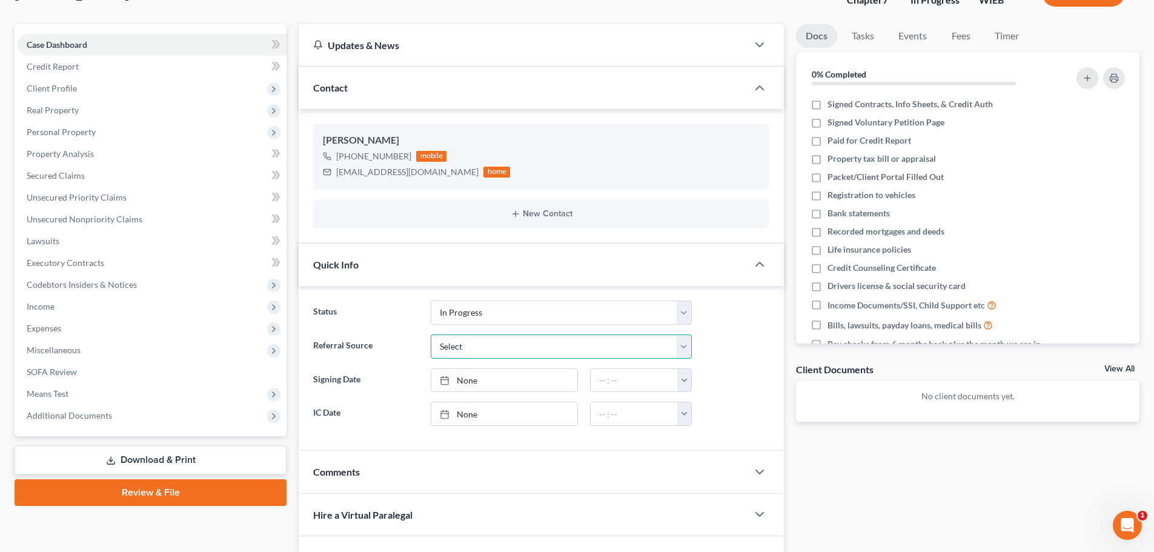
select select "0"
click at [431, 334] on select "Select Word Of Mouth Previous Clients Direct Mail Website Google Search Modern …" at bounding box center [561, 346] width 261 height 24
click at [467, 379] on link "None" at bounding box center [504, 380] width 146 height 23
click at [466, 411] on link "None" at bounding box center [504, 413] width 146 height 23
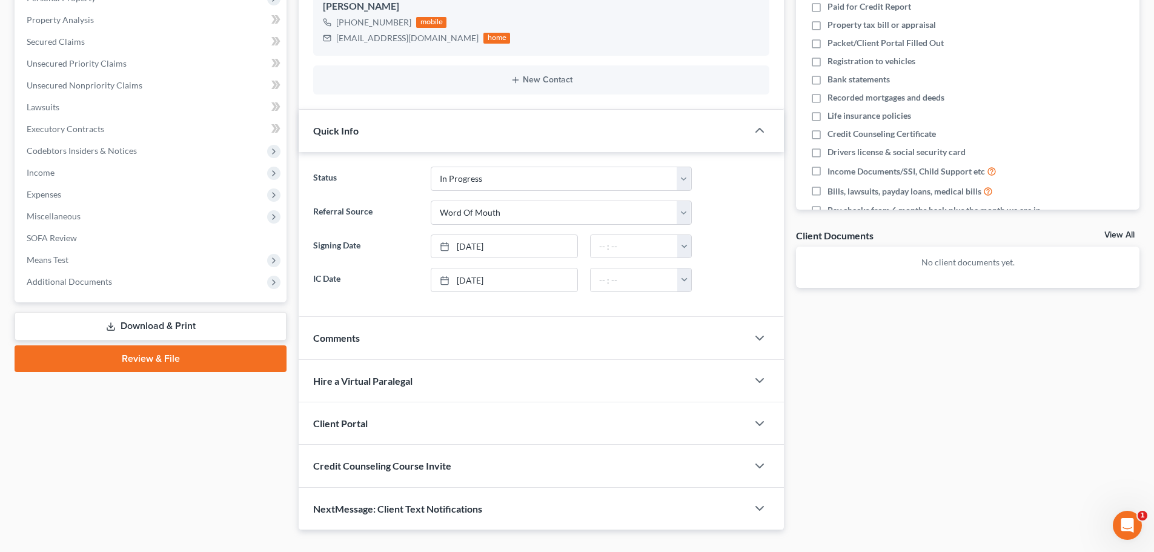
scroll to position [250, 0]
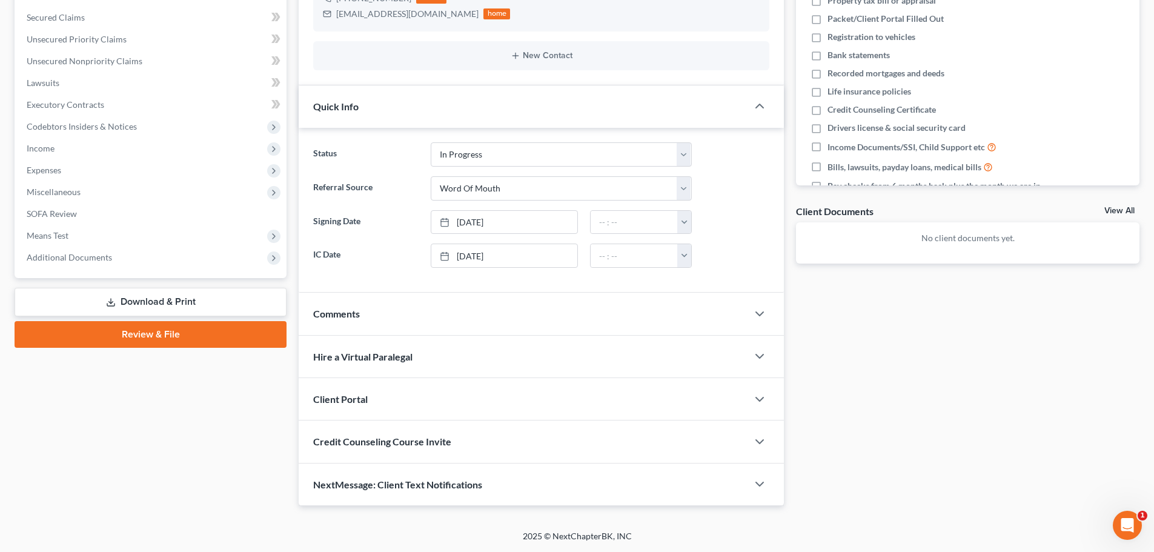
click at [386, 395] on div "Client Portal" at bounding box center [523, 399] width 449 height 42
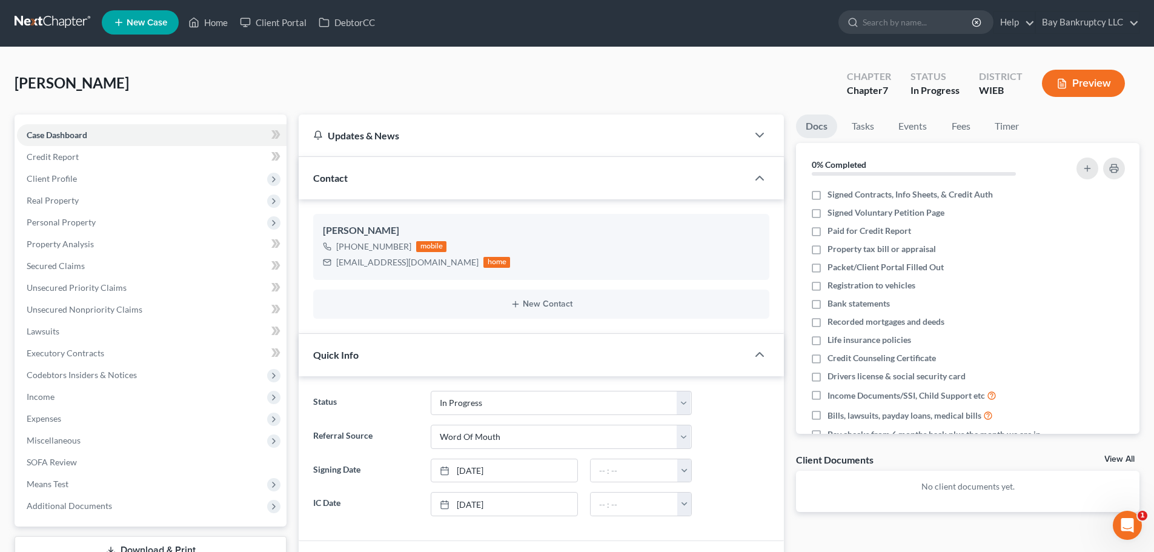
scroll to position [0, 0]
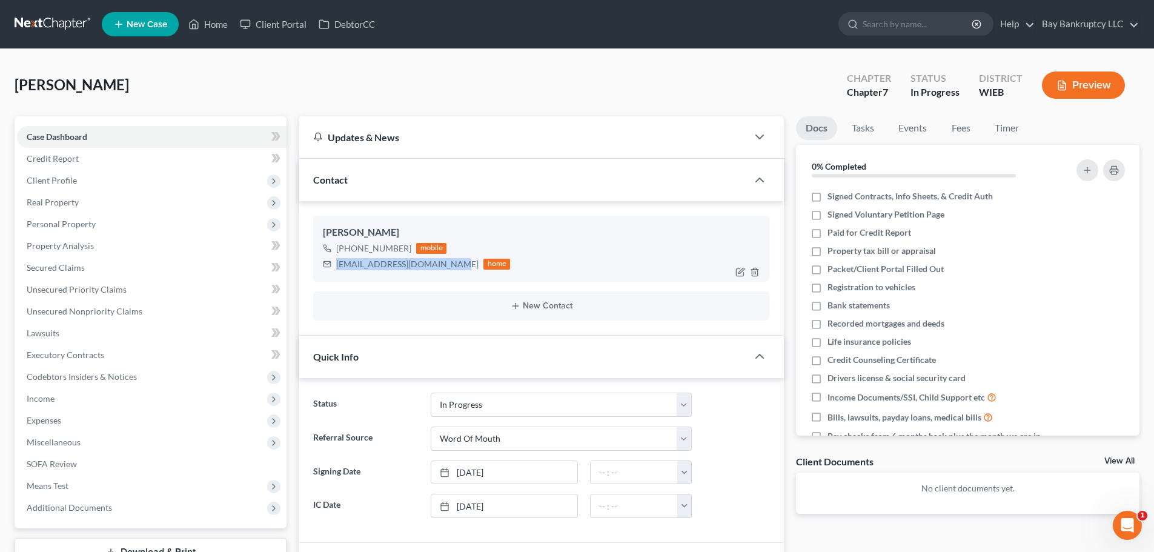
drag, startPoint x: 334, startPoint y: 265, endPoint x: 448, endPoint y: 271, distance: 114.7
click at [448, 271] on div "[EMAIL_ADDRESS][DOMAIN_NAME] home" at bounding box center [416, 264] width 187 height 16
copy div "[EMAIL_ADDRESS][DOMAIN_NAME]"
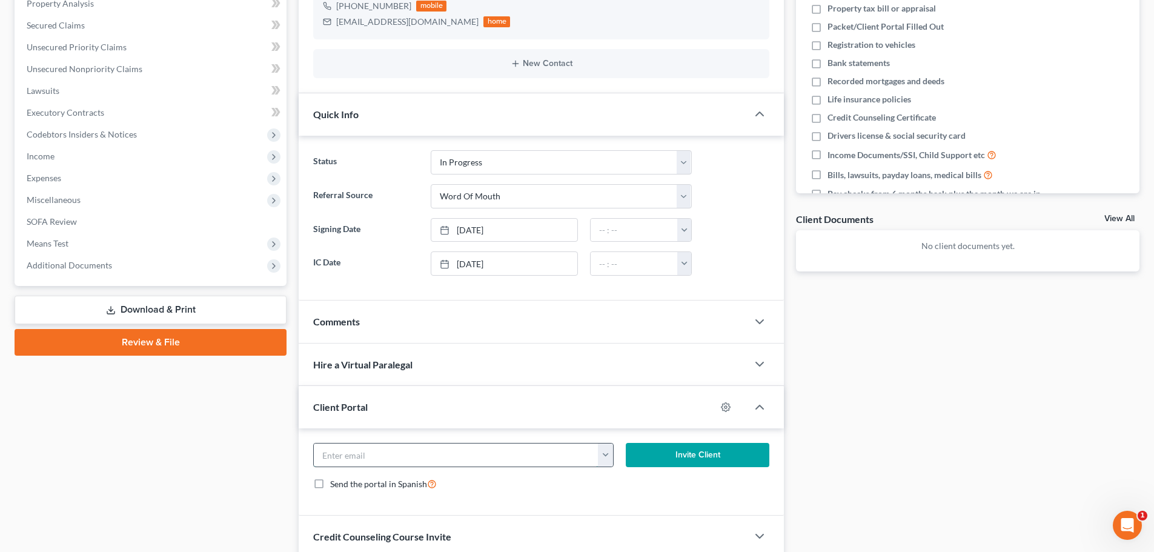
click at [366, 455] on input "email" at bounding box center [456, 454] width 285 height 23
paste input "[EMAIL_ADDRESS][DOMAIN_NAME]"
type input "[EMAIL_ADDRESS][DOMAIN_NAME]"
click at [640, 449] on button "Invite Client" at bounding box center [698, 455] width 144 height 24
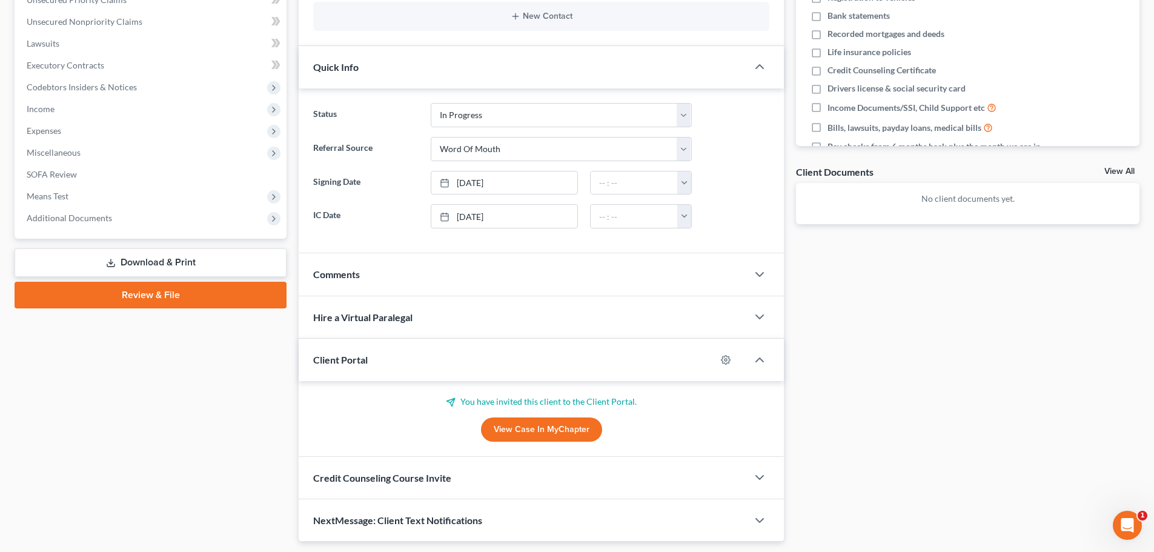
scroll to position [325, 0]
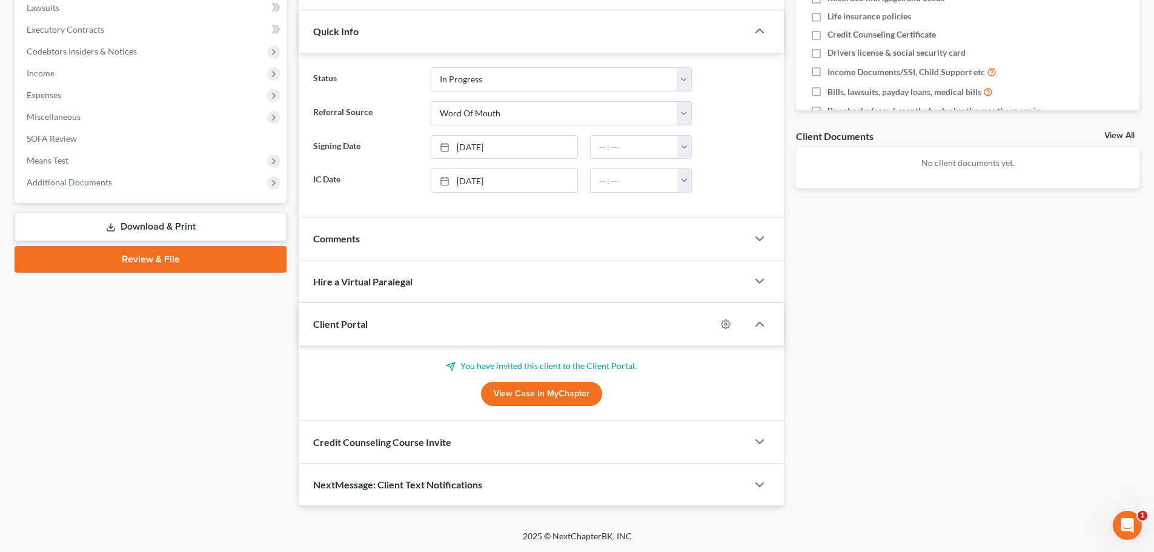
click at [416, 446] on span "Credit Counseling Course Invite" at bounding box center [382, 442] width 138 height 12
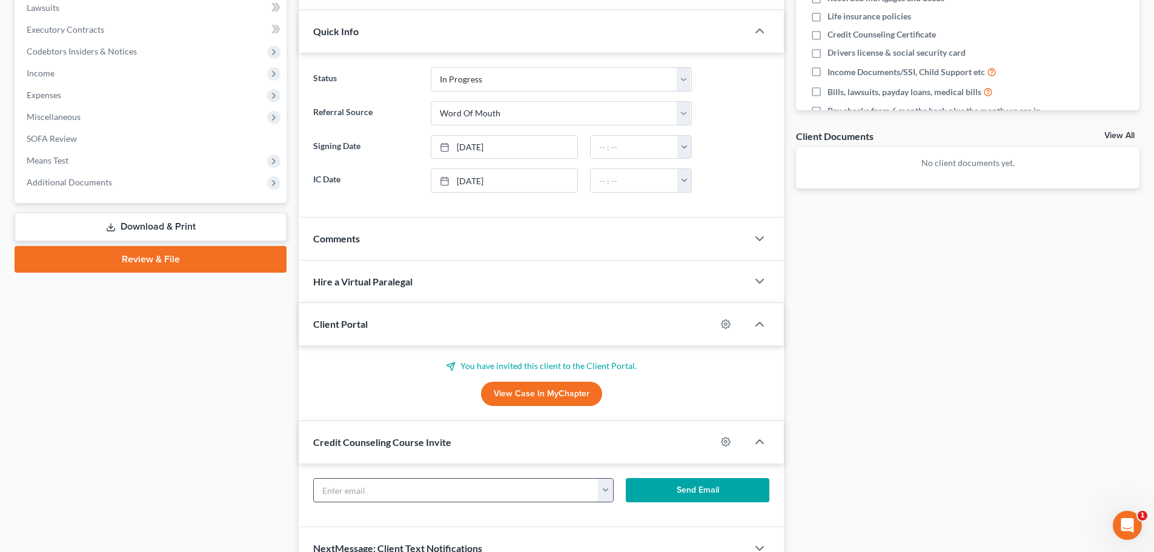
click at [352, 497] on input "text" at bounding box center [456, 489] width 285 height 23
paste input "[EMAIL_ADDRESS][DOMAIN_NAME]"
type input "[EMAIL_ADDRESS][DOMAIN_NAME]"
click at [640, 486] on button "Send Email" at bounding box center [698, 490] width 144 height 24
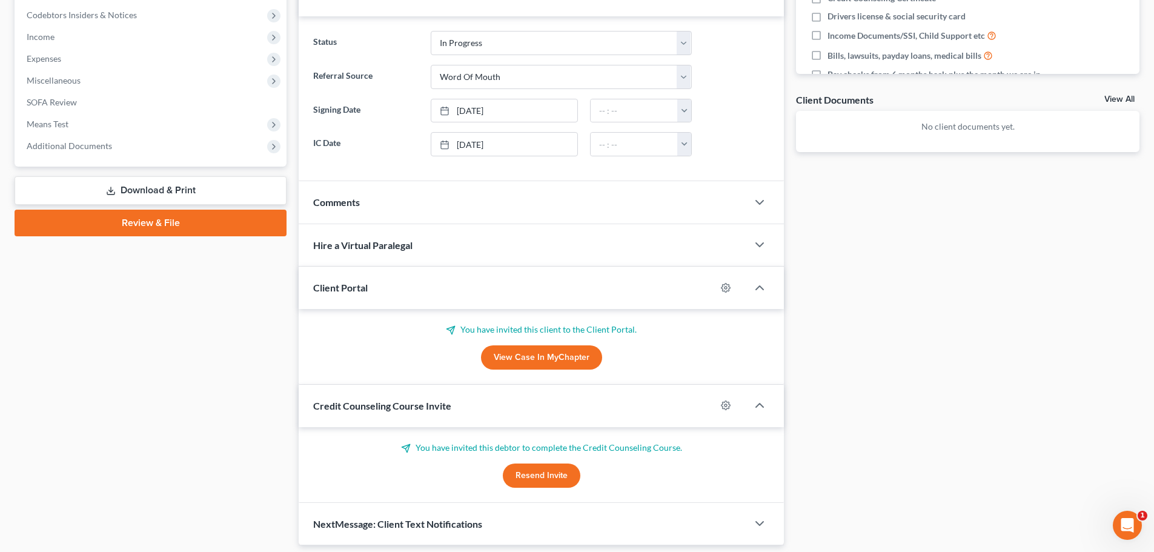
scroll to position [401, 0]
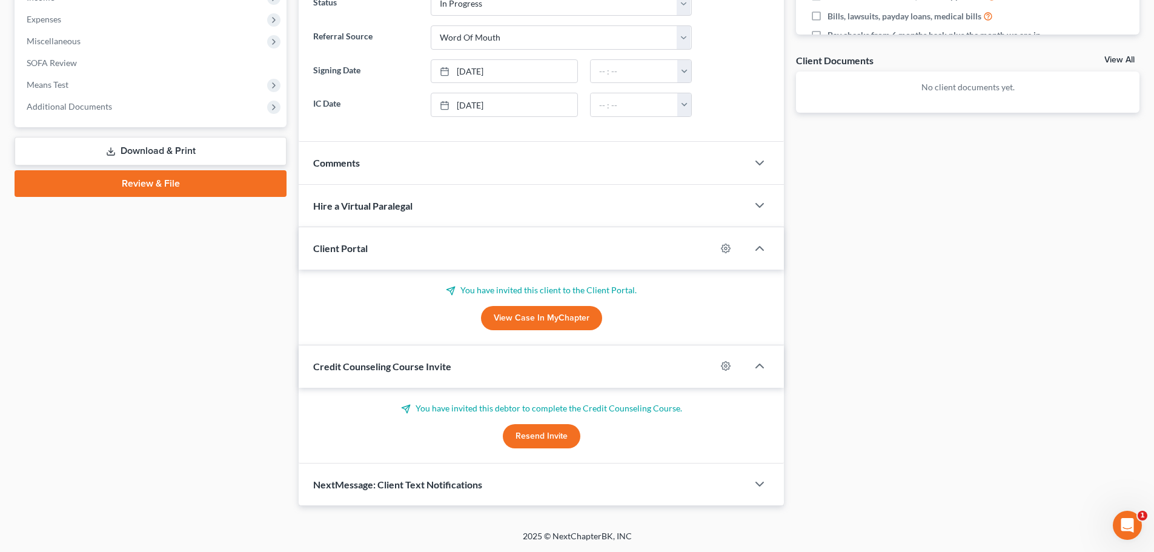
click at [385, 488] on span "NextMessage: Client Text Notifications" at bounding box center [397, 484] width 169 height 12
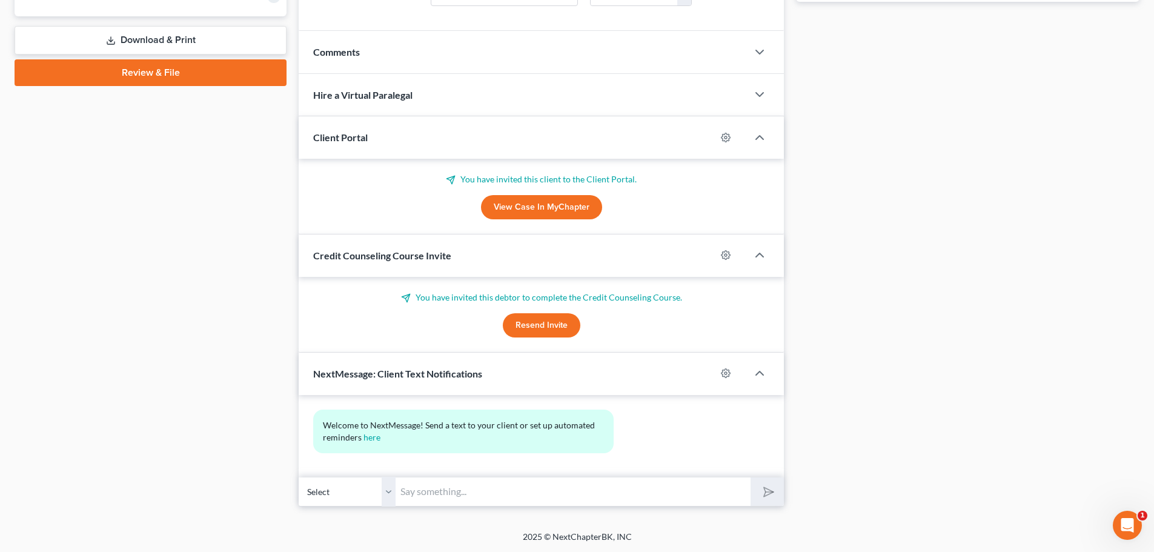
scroll to position [512, 0]
drag, startPoint x: 423, startPoint y: 497, endPoint x: 451, endPoint y: 462, distance: 44.8
click at [423, 497] on input "text" at bounding box center [572, 491] width 355 height 30
type input "Hello, Welcome to Bay Bankruptcy- Should you have any quick questions or reques…"
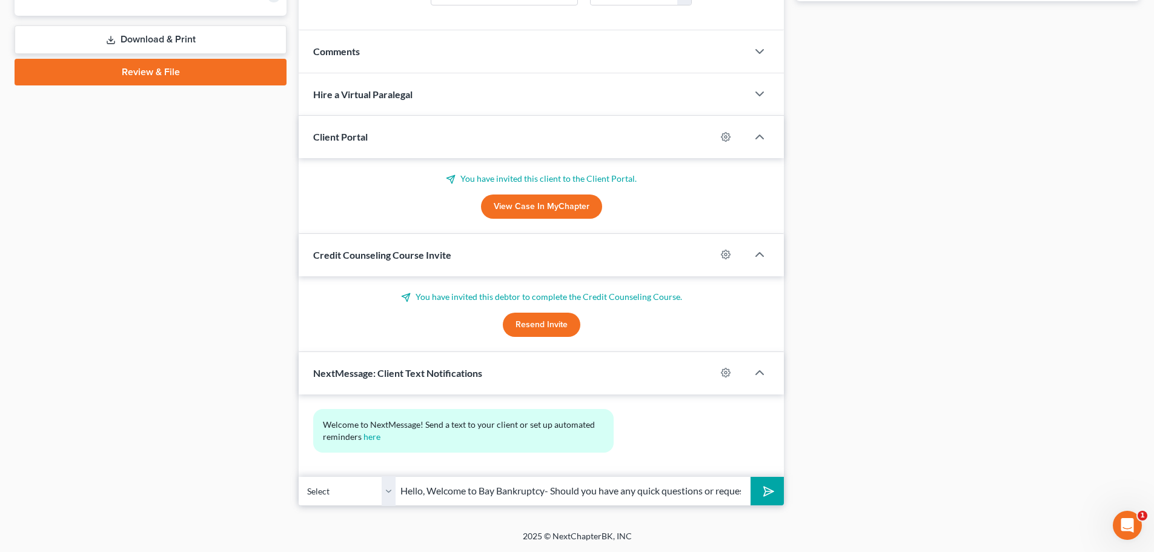
click at [778, 498] on button "submit" at bounding box center [766, 491] width 33 height 28
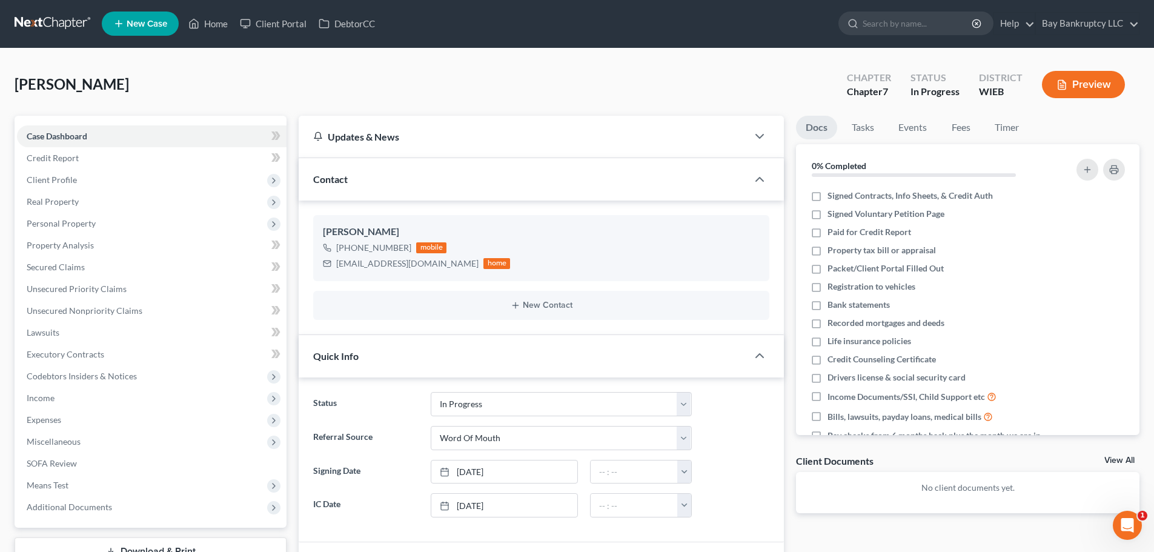
scroll to position [0, 0]
drag, startPoint x: 847, startPoint y: 133, endPoint x: 840, endPoint y: 187, distance: 54.9
click at [847, 133] on link "Tasks" at bounding box center [863, 128] width 42 height 24
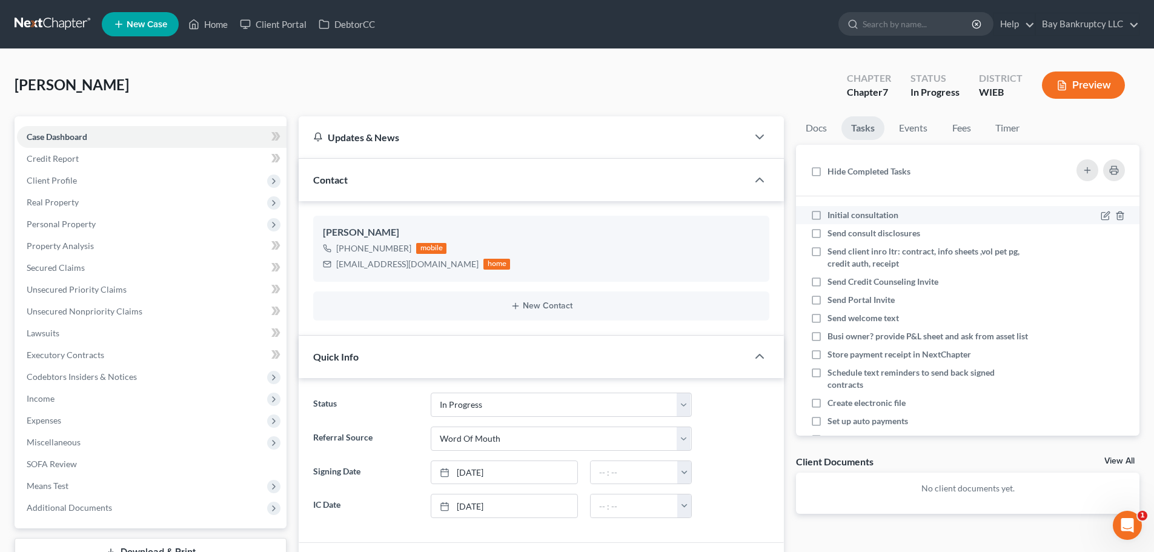
click at [827, 215] on label "Initial consultation" at bounding box center [867, 215] width 81 height 12
click at [832, 215] on input "Initial consultation" at bounding box center [836, 213] width 8 height 8
checkbox input "true"
click at [827, 235] on label "Send consult disclosures" at bounding box center [878, 233] width 102 height 12
click at [832, 235] on input "Send consult disclosures" at bounding box center [836, 231] width 8 height 8
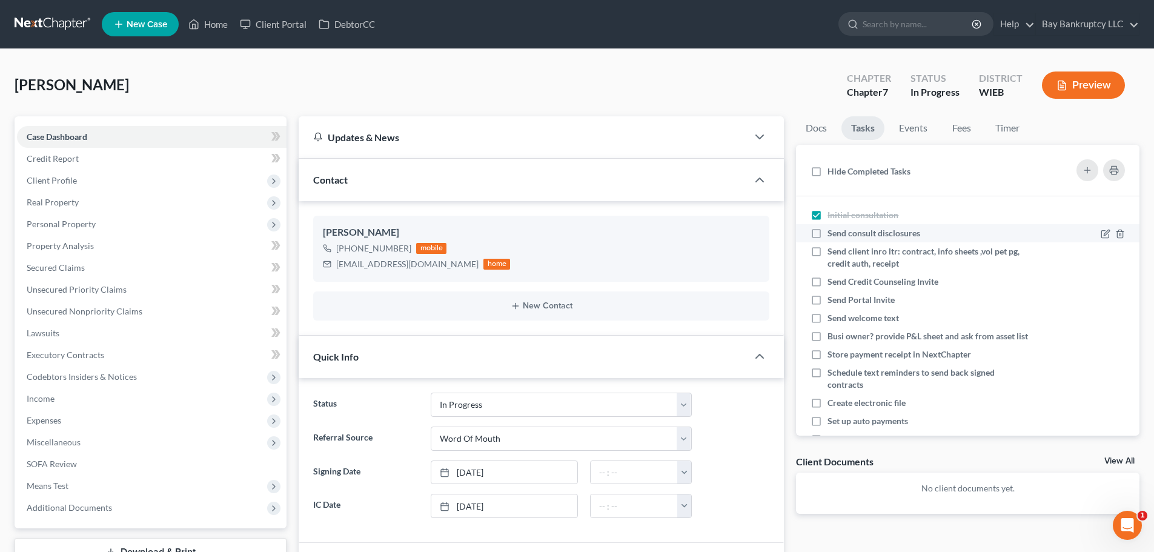
checkbox input "true"
click at [827, 253] on label "Send client inro ltr: contract, info sheets ,vol pet pg, credit auth, receipt" at bounding box center [927, 257] width 201 height 24
click at [832, 253] on input "Send client inro ltr: contract, info sheets ,vol pet pg, credit auth, receipt" at bounding box center [836, 249] width 8 height 8
checkbox input "true"
click at [827, 279] on label "Send Credit Counseling Invite" at bounding box center [887, 282] width 121 height 12
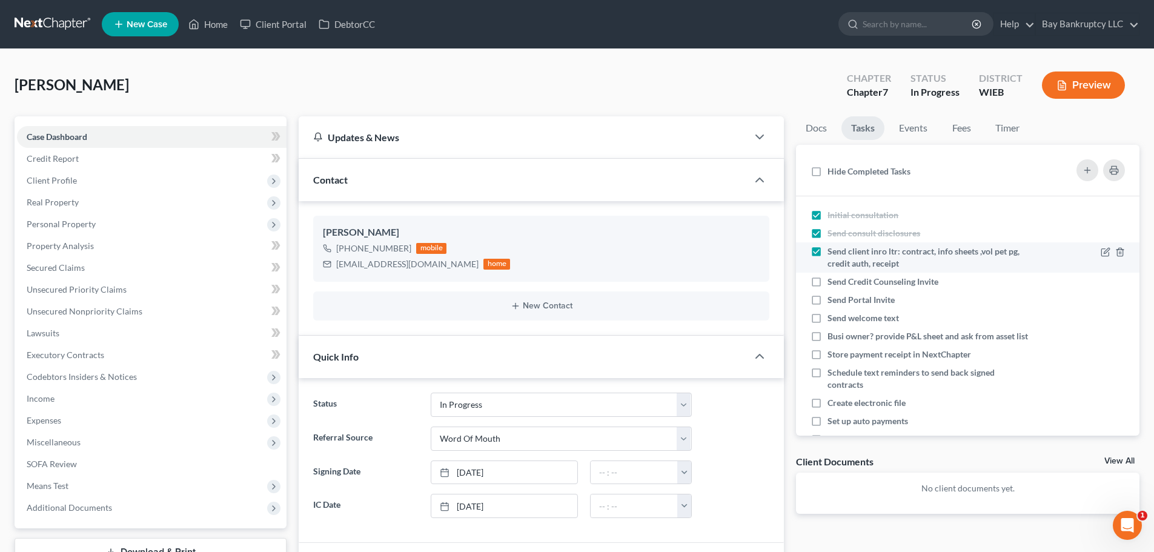
click at [832, 279] on input "Send Credit Counseling Invite" at bounding box center [836, 280] width 8 height 8
checkbox input "true"
click at [827, 299] on label "Send Portal Invite" at bounding box center [865, 300] width 77 height 12
click at [832, 299] on input "Send Portal Invite" at bounding box center [836, 298] width 8 height 8
checkbox input "true"
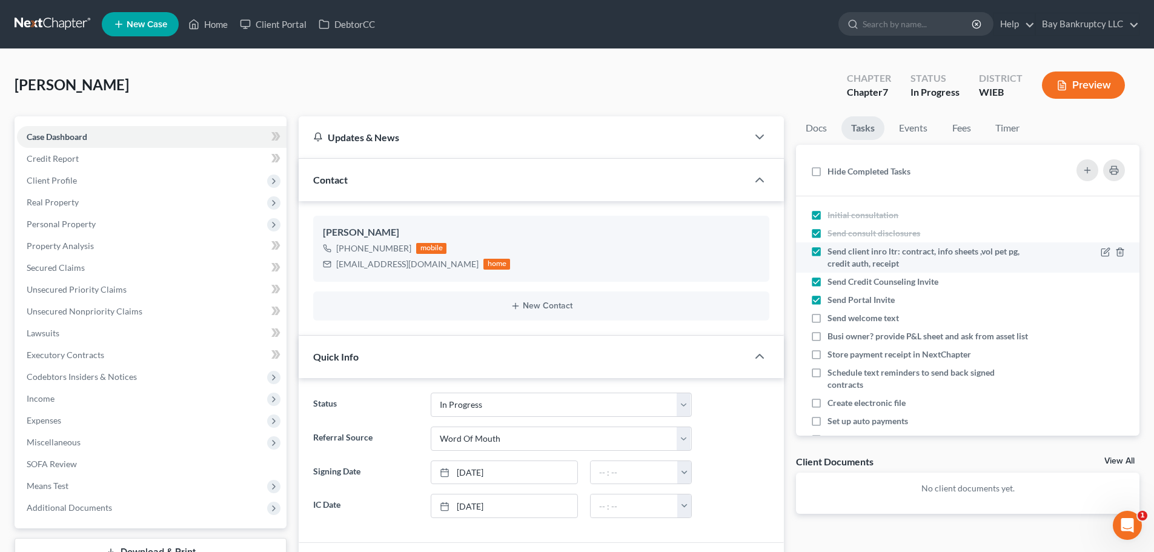
click at [827, 316] on label "Send welcome text" at bounding box center [867, 318] width 81 height 12
click at [832, 316] on input "Send welcome text" at bounding box center [836, 316] width 8 height 8
checkbox input "true"
click at [827, 337] on label "Busi owner? provide P&L sheet and ask from asset list" at bounding box center [927, 336] width 201 height 12
click at [832, 337] on input "Busi owner? provide P&L sheet and ask from asset list" at bounding box center [836, 334] width 8 height 8
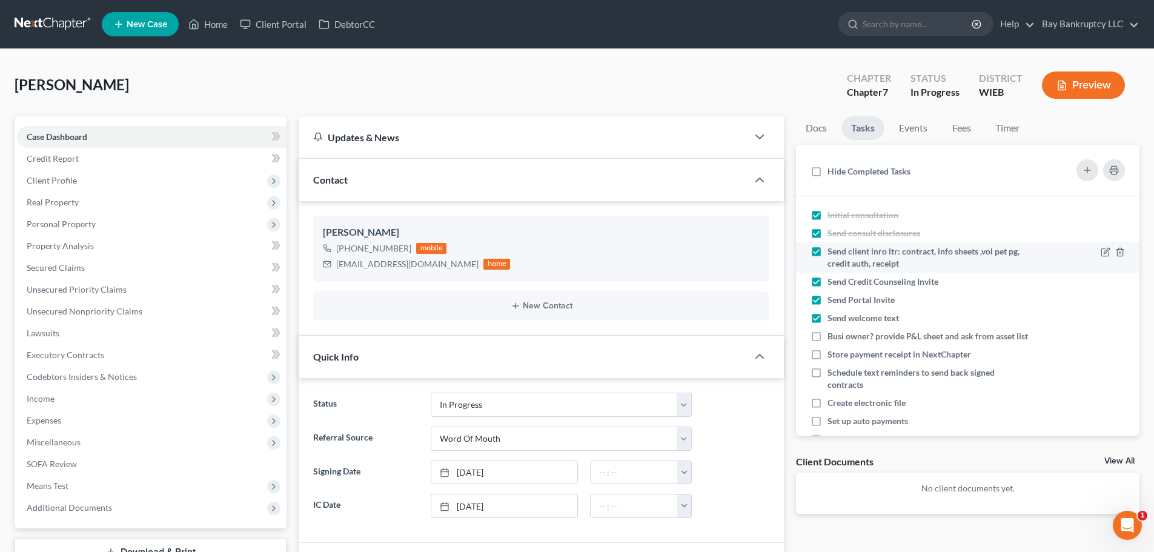
checkbox input "true"
click at [827, 294] on label "Send Portal Invite" at bounding box center [865, 300] width 77 height 12
click at [832, 294] on input "Send Portal Invite" at bounding box center [836, 298] width 8 height 8
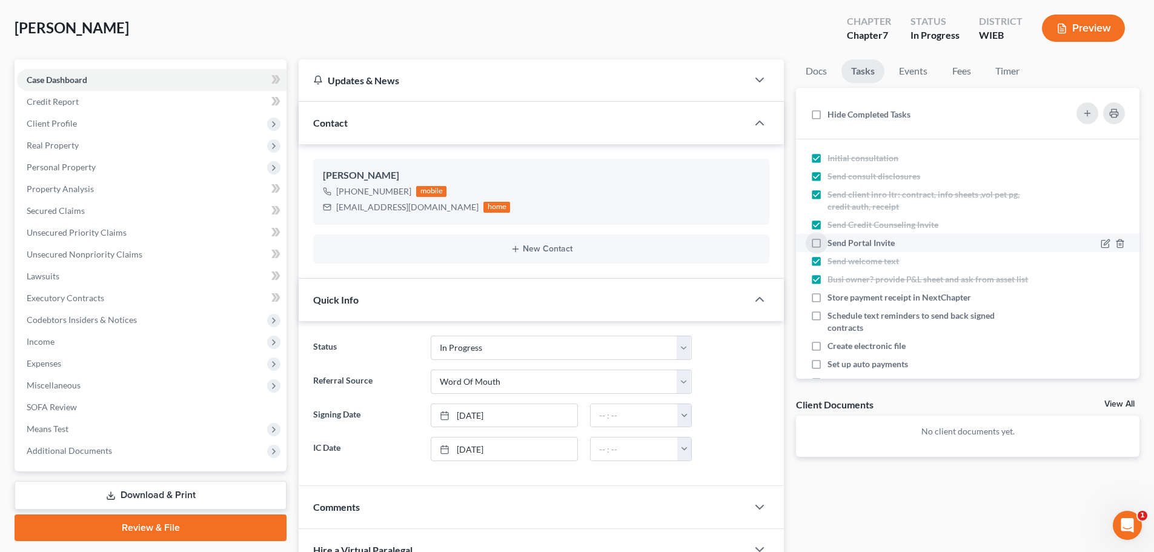
click at [827, 238] on label "Send Portal Invite" at bounding box center [865, 243] width 77 height 12
click at [832, 238] on input "Send Portal Invite" at bounding box center [836, 241] width 8 height 8
checkbox input "true"
drag, startPoint x: 953, startPoint y: 71, endPoint x: 622, endPoint y: 240, distance: 371.1
click at [953, 71] on link "Fees" at bounding box center [961, 71] width 39 height 24
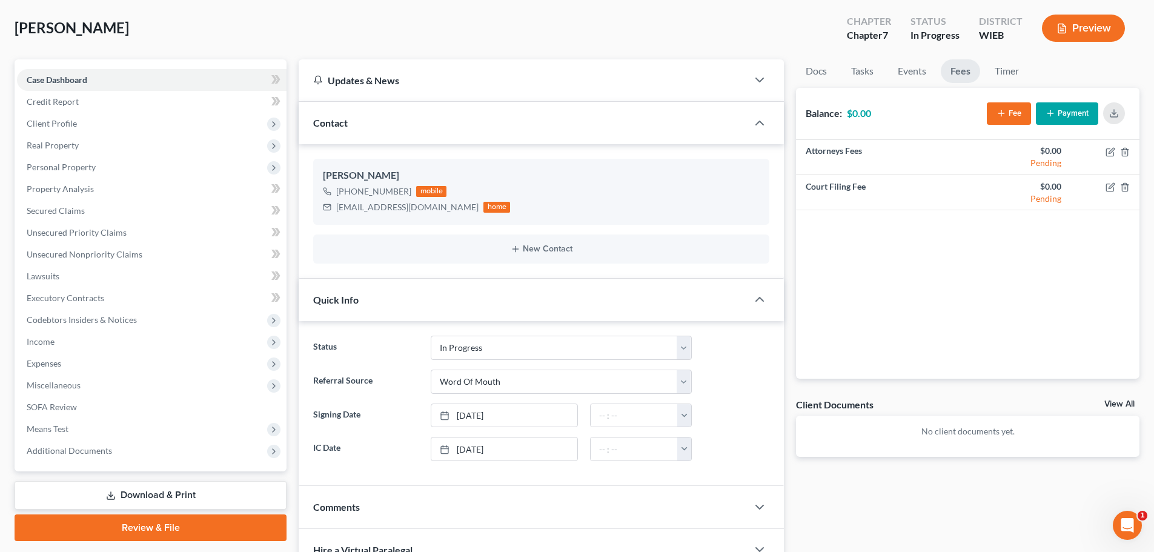
click at [957, 74] on link "Fees" at bounding box center [960, 71] width 39 height 24
click at [1020, 115] on button "Fee" at bounding box center [1009, 113] width 44 height 22
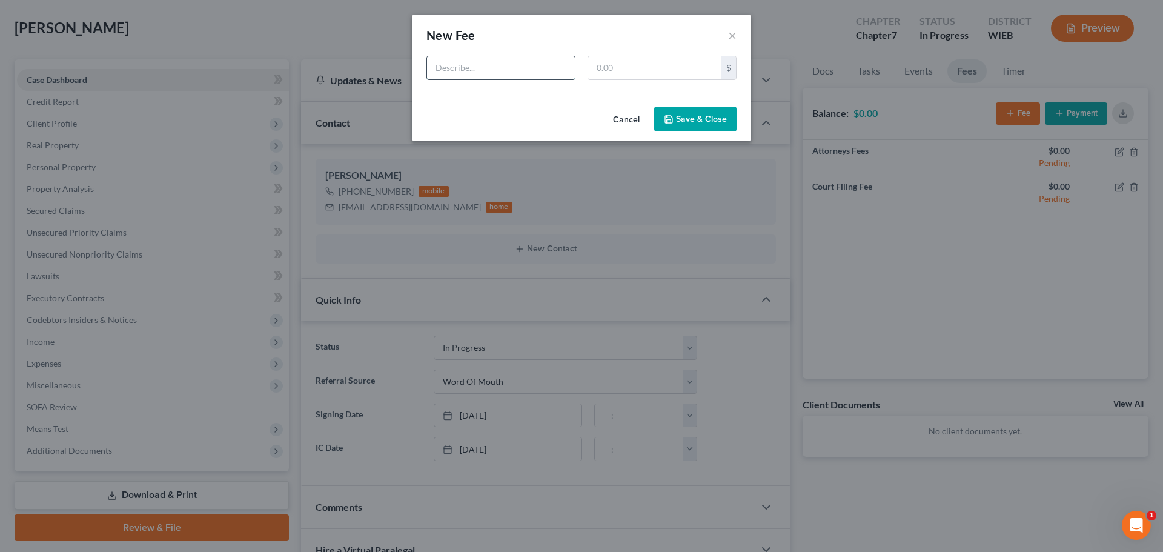
click at [489, 73] on input "text" at bounding box center [501, 67] width 148 height 23
type input "atty"
click at [601, 71] on input "text" at bounding box center [654, 67] width 133 height 23
type input "1,800"
click at [696, 119] on button "Save & Close" at bounding box center [695, 119] width 82 height 25
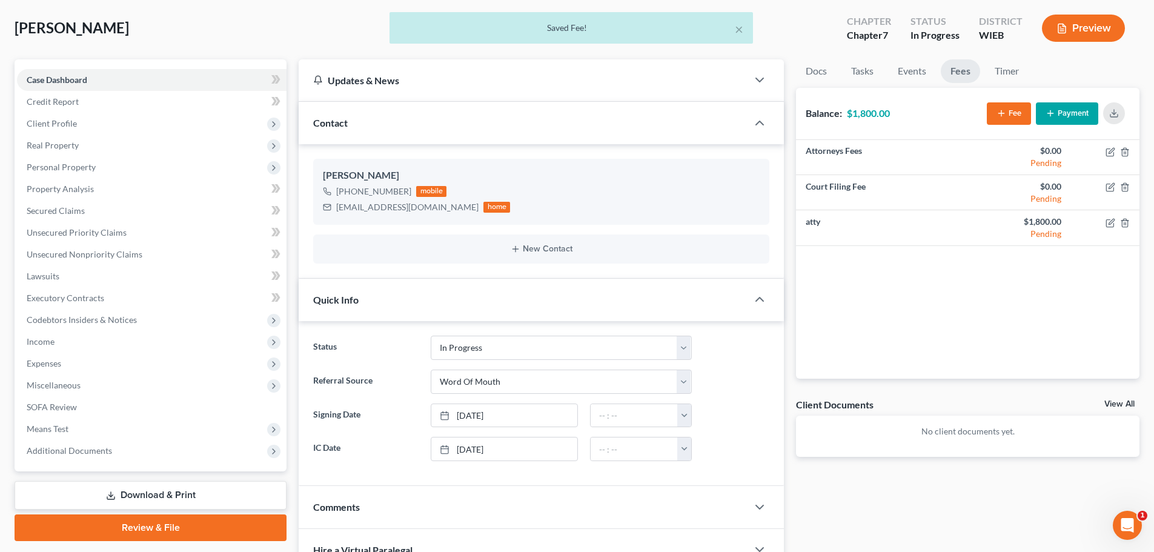
click at [1005, 118] on icon "button" at bounding box center [1001, 113] width 10 height 10
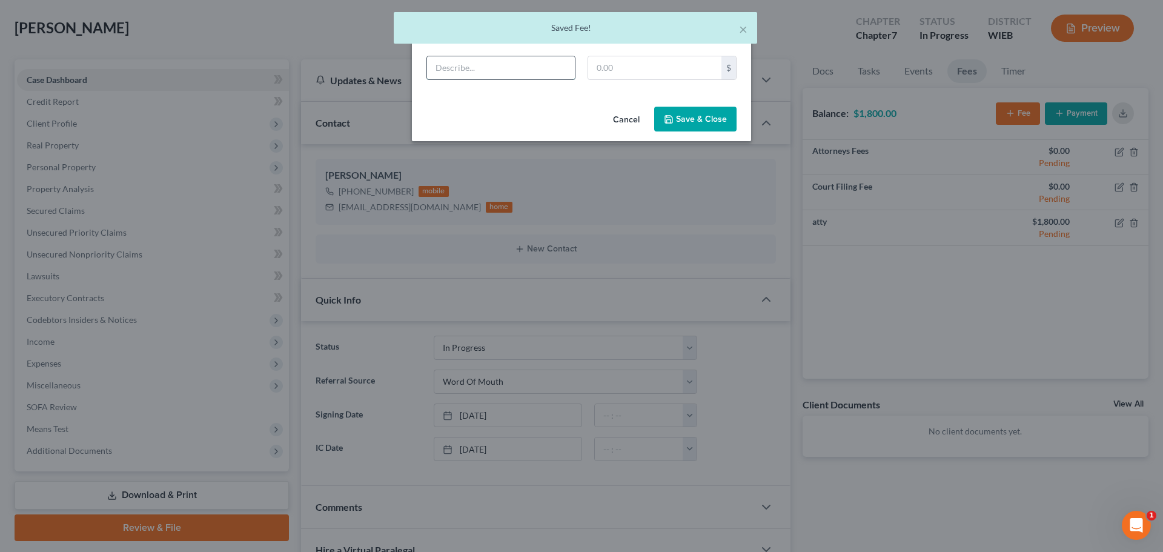
click at [499, 76] on input "text" at bounding box center [501, 67] width 148 height 23
type input "cr"
click at [639, 67] on input "text" at bounding box center [654, 67] width 133 height 23
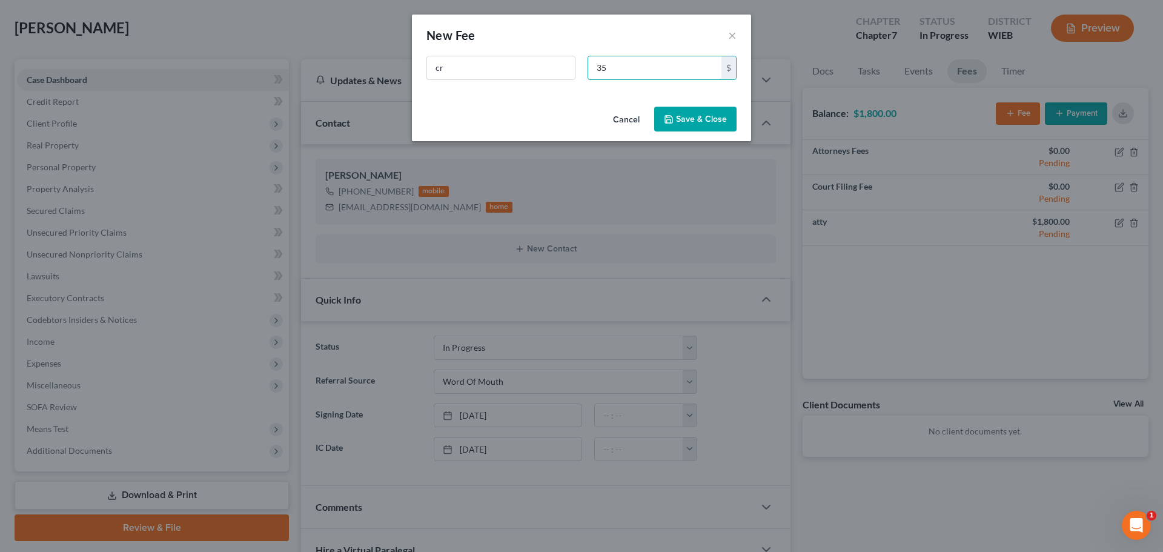
type input "35"
click at [715, 129] on button "Save & Close" at bounding box center [695, 119] width 82 height 25
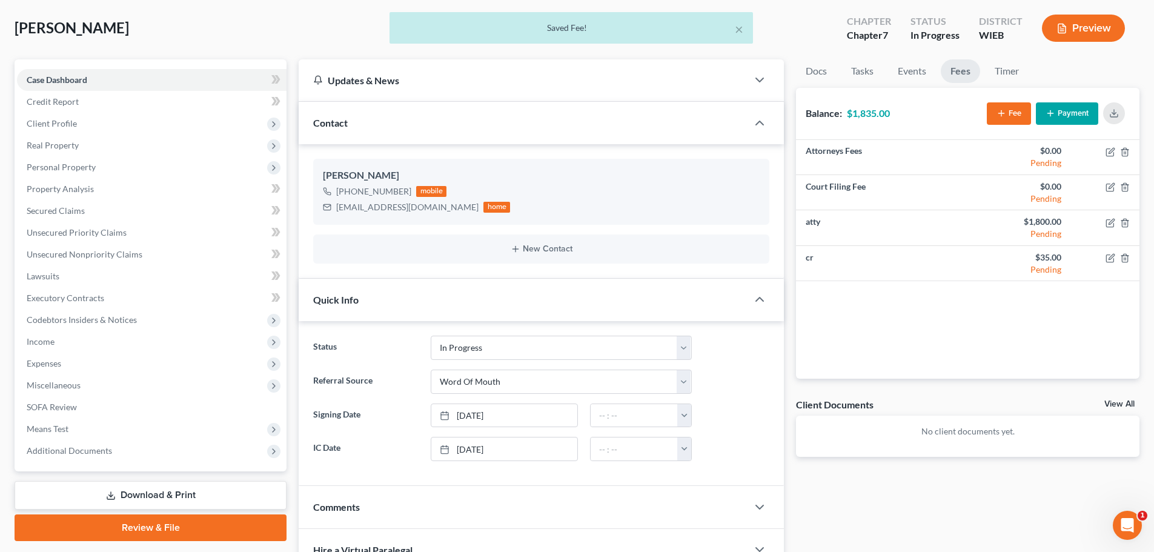
click at [1059, 112] on button "Payment" at bounding box center [1067, 113] width 62 height 22
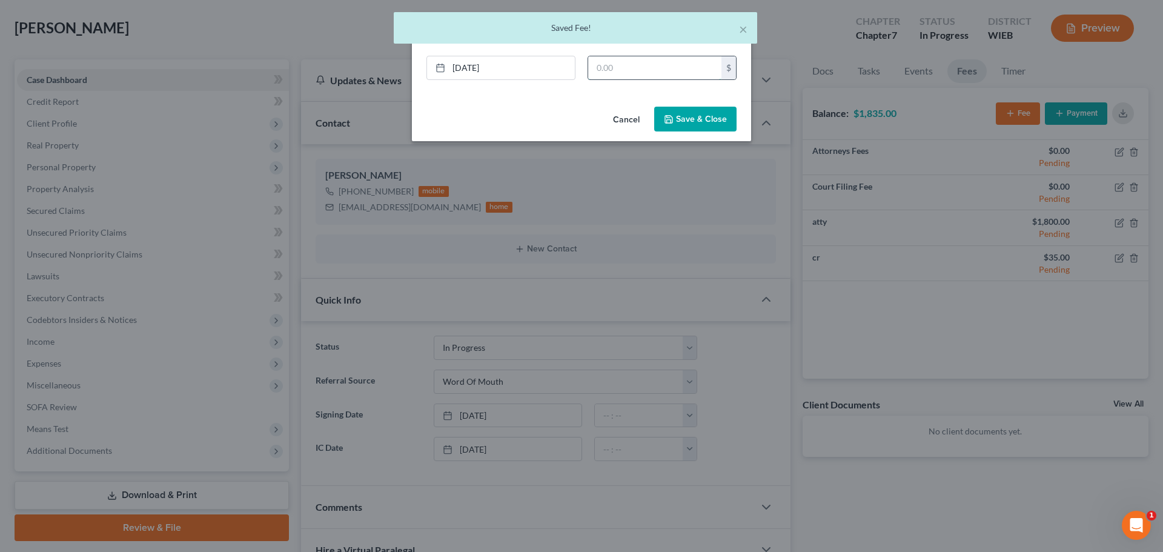
click at [675, 74] on input "text" at bounding box center [654, 67] width 133 height 23
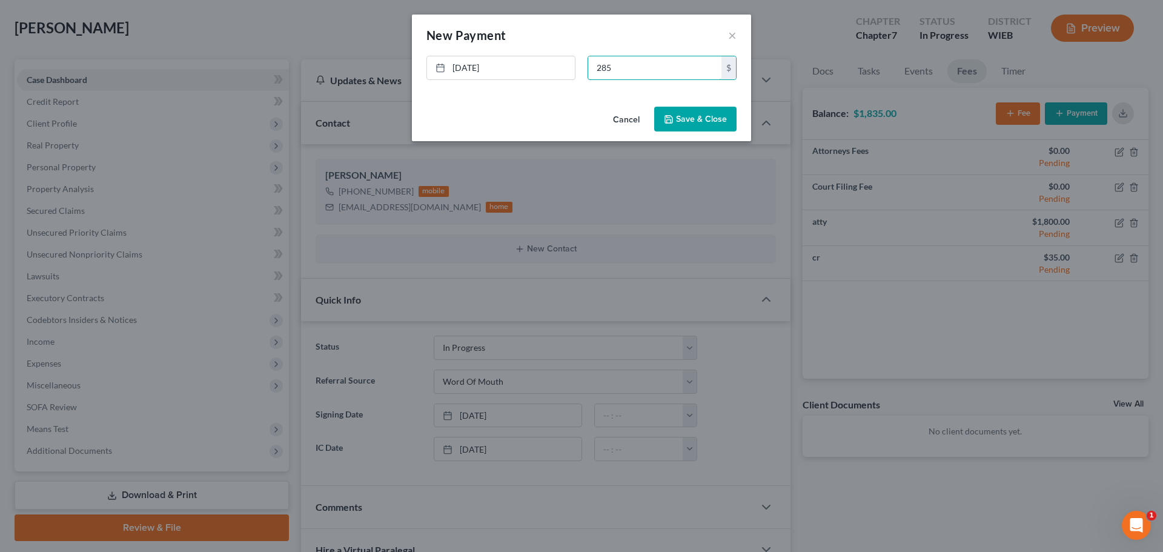
type input "285"
click at [687, 123] on button "Save & Close" at bounding box center [695, 119] width 82 height 25
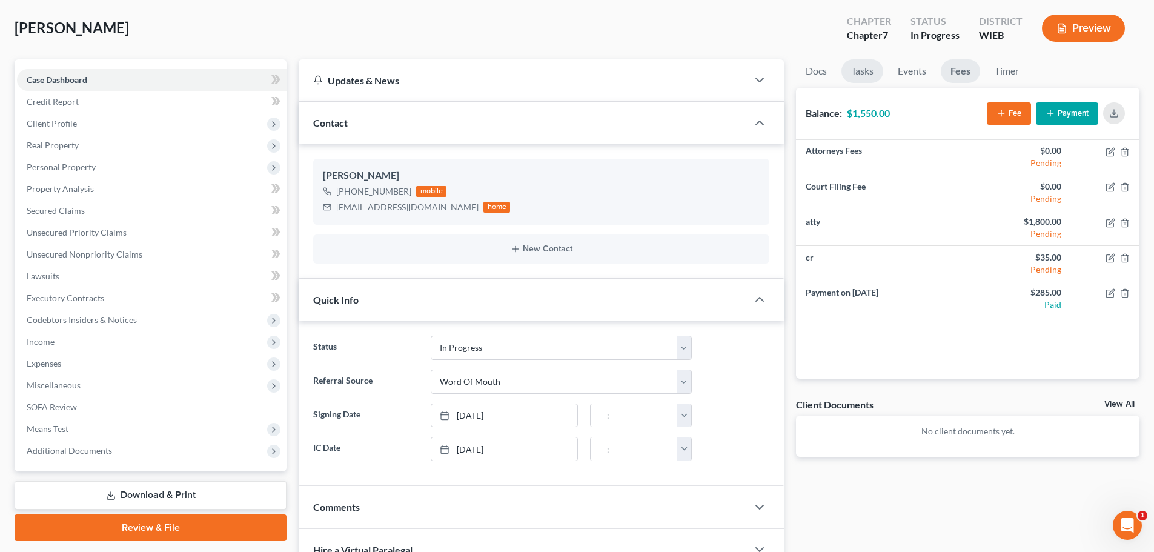
click at [868, 71] on link "Tasks" at bounding box center [862, 71] width 42 height 24
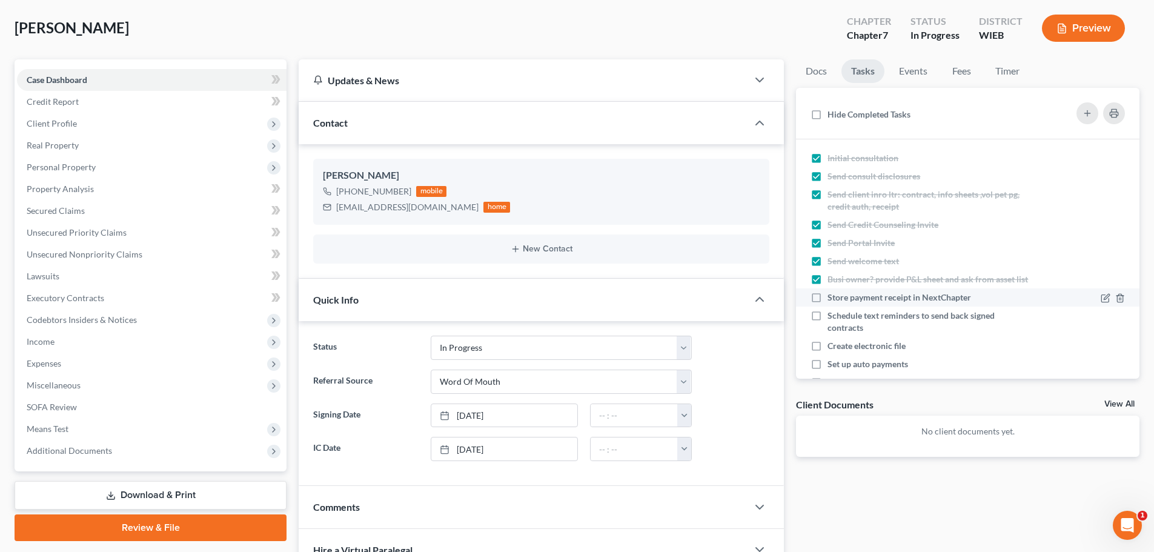
click at [827, 303] on label "Store payment receipt in NextChapter" at bounding box center [903, 297] width 153 height 12
click at [832, 299] on input "Store payment receipt in NextChapter" at bounding box center [836, 295] width 8 height 8
checkbox input "true"
click at [827, 329] on label "Schedule text reminders to send back signed contracts" at bounding box center [927, 321] width 201 height 24
click at [832, 317] on input "Schedule text reminders to send back signed contracts" at bounding box center [836, 313] width 8 height 8
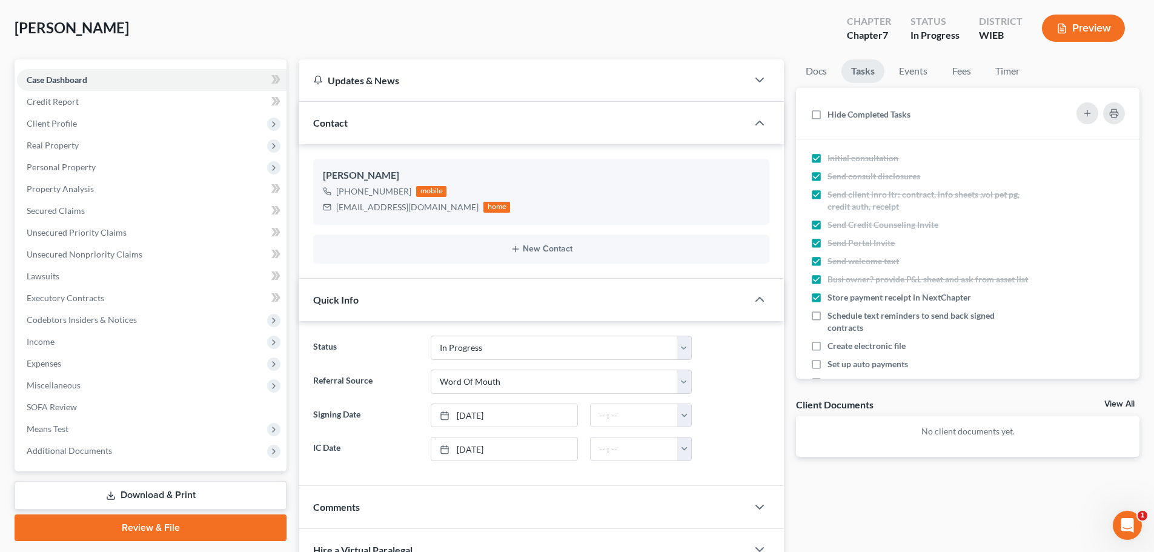
checkbox input "true"
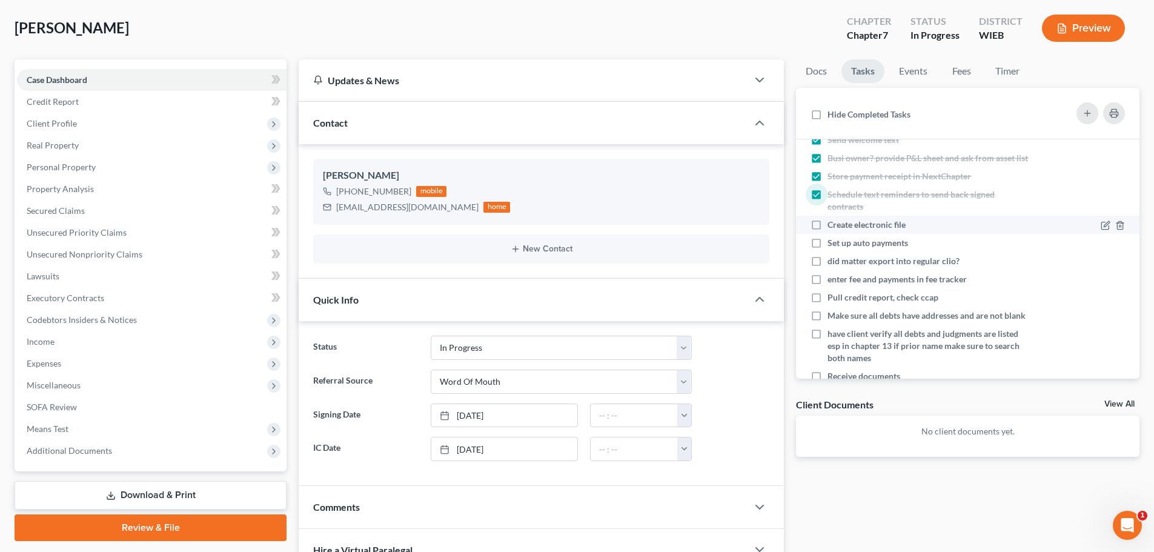
click at [827, 231] on label "Create electronic file" at bounding box center [871, 225] width 88 height 12
click at [832, 227] on input "Create electronic file" at bounding box center [836, 223] width 8 height 8
checkbox input "true"
click at [827, 249] on label "Set up auto payments" at bounding box center [872, 243] width 90 height 12
click at [832, 245] on input "Set up auto payments" at bounding box center [836, 241] width 8 height 8
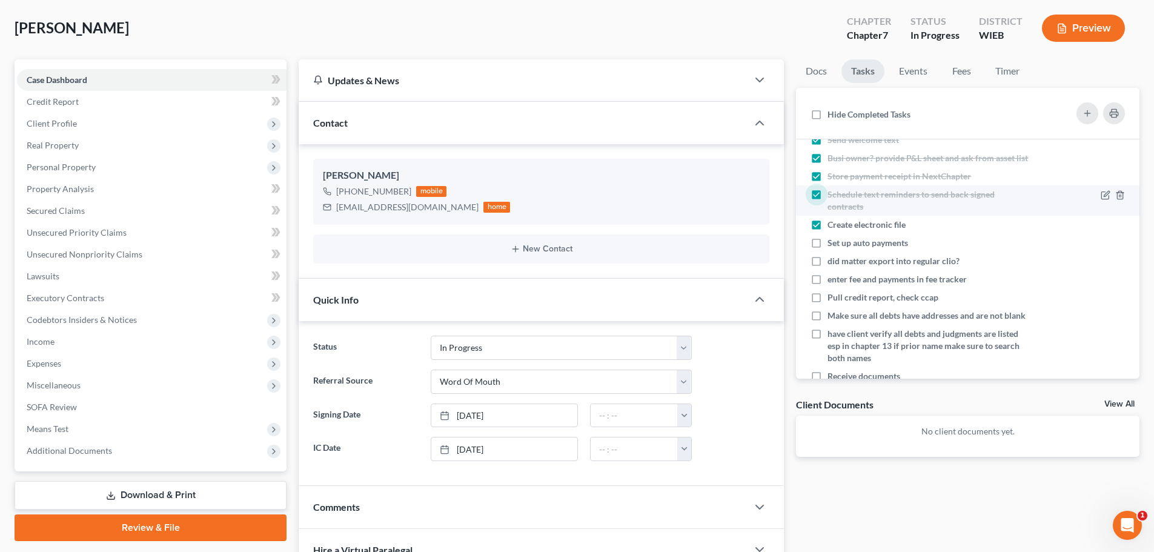
checkbox input "true"
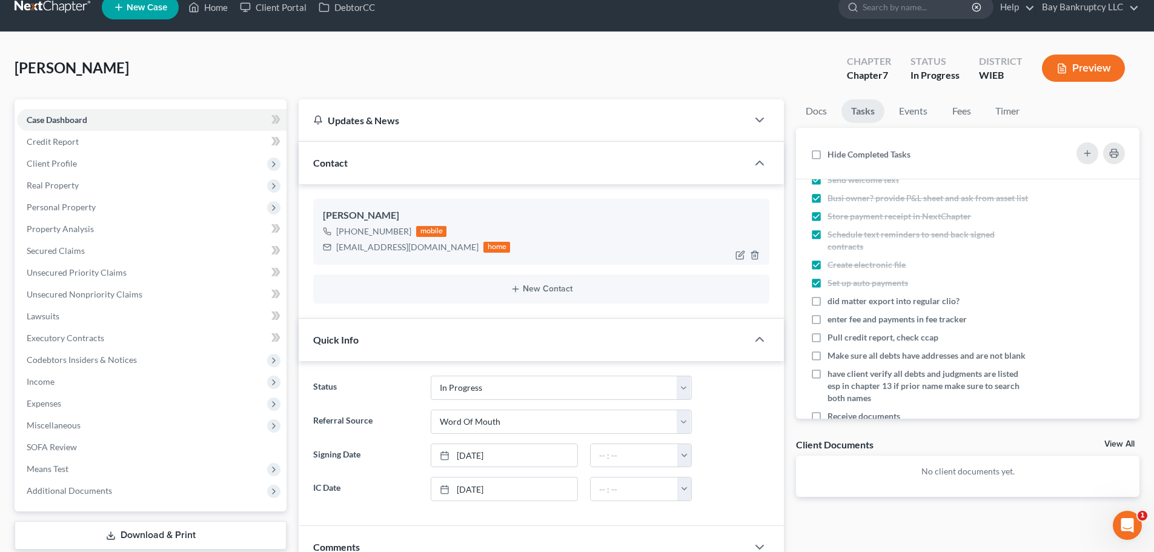
scroll to position [0, 0]
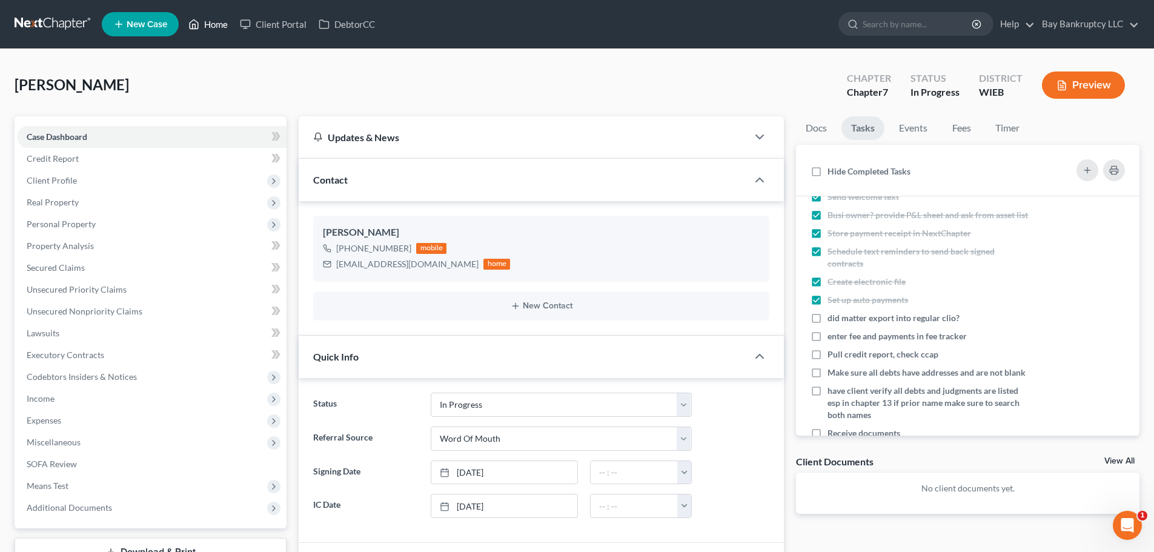
click at [221, 19] on link "Home" at bounding box center [207, 24] width 51 height 22
